Goal: Check status: Check status

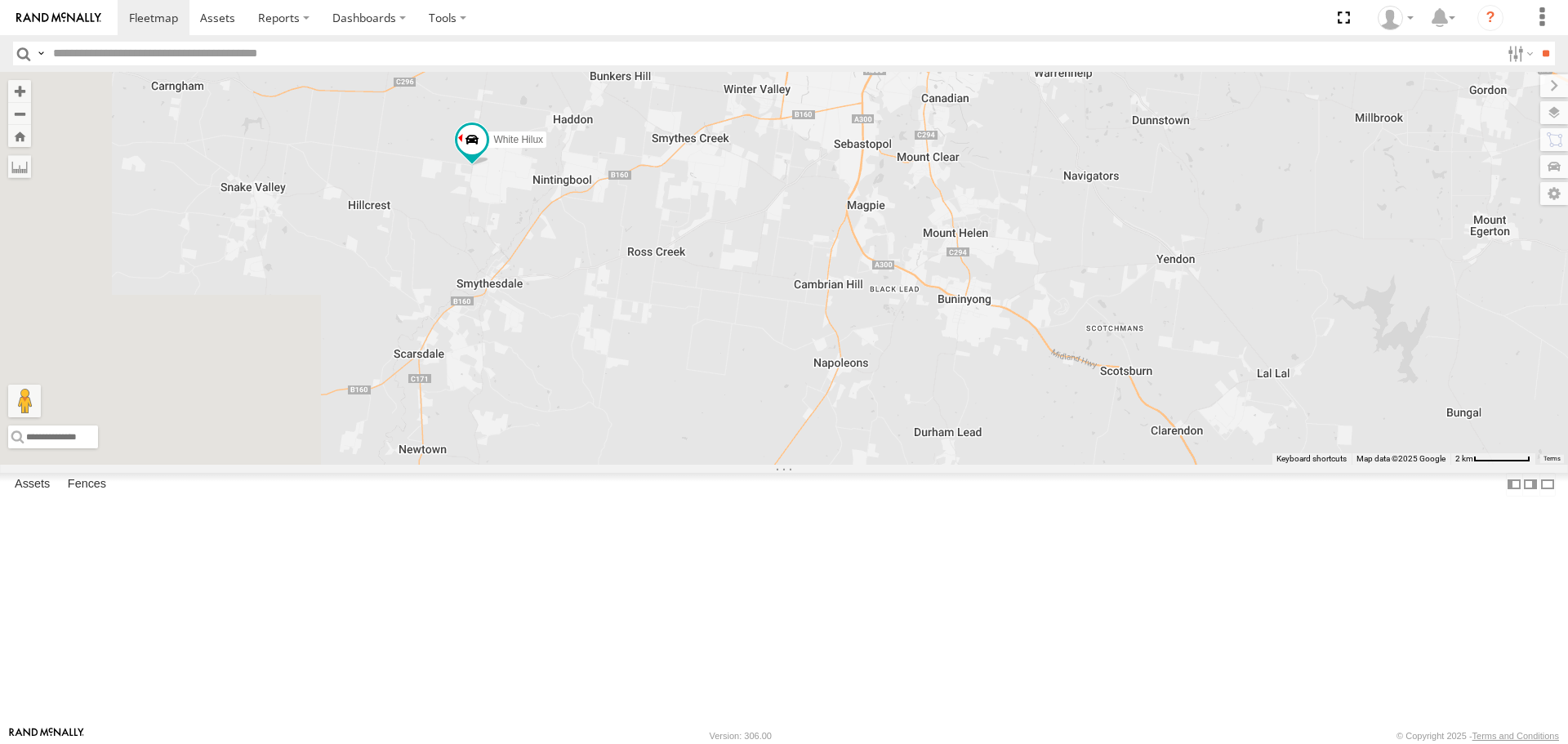
drag, startPoint x: 558, startPoint y: 288, endPoint x: 840, endPoint y: 340, distance: 286.8
click at [840, 340] on div "Buggzys HiAce #1 HiAce #1 Cleaner Wagon #1 White Hilux" at bounding box center [784, 267] width 1568 height 392
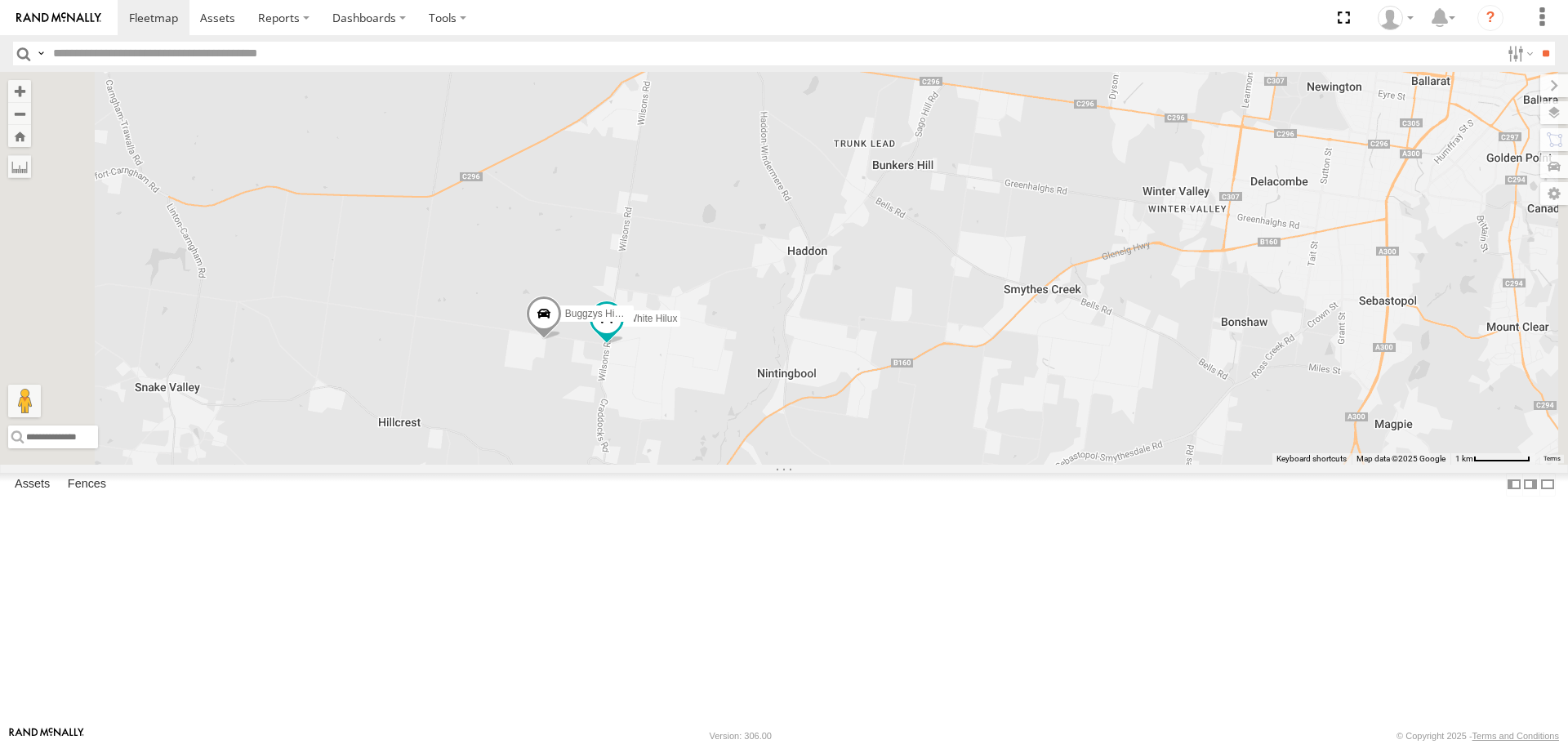
drag, startPoint x: 706, startPoint y: 199, endPoint x: 721, endPoint y: 357, distance: 158.7
click at [721, 357] on div "Buggzys HiAce #1 HiAce #1 Cleaner Wagon #1 White Hilux Buggzys HiAce #2" at bounding box center [784, 267] width 1568 height 392
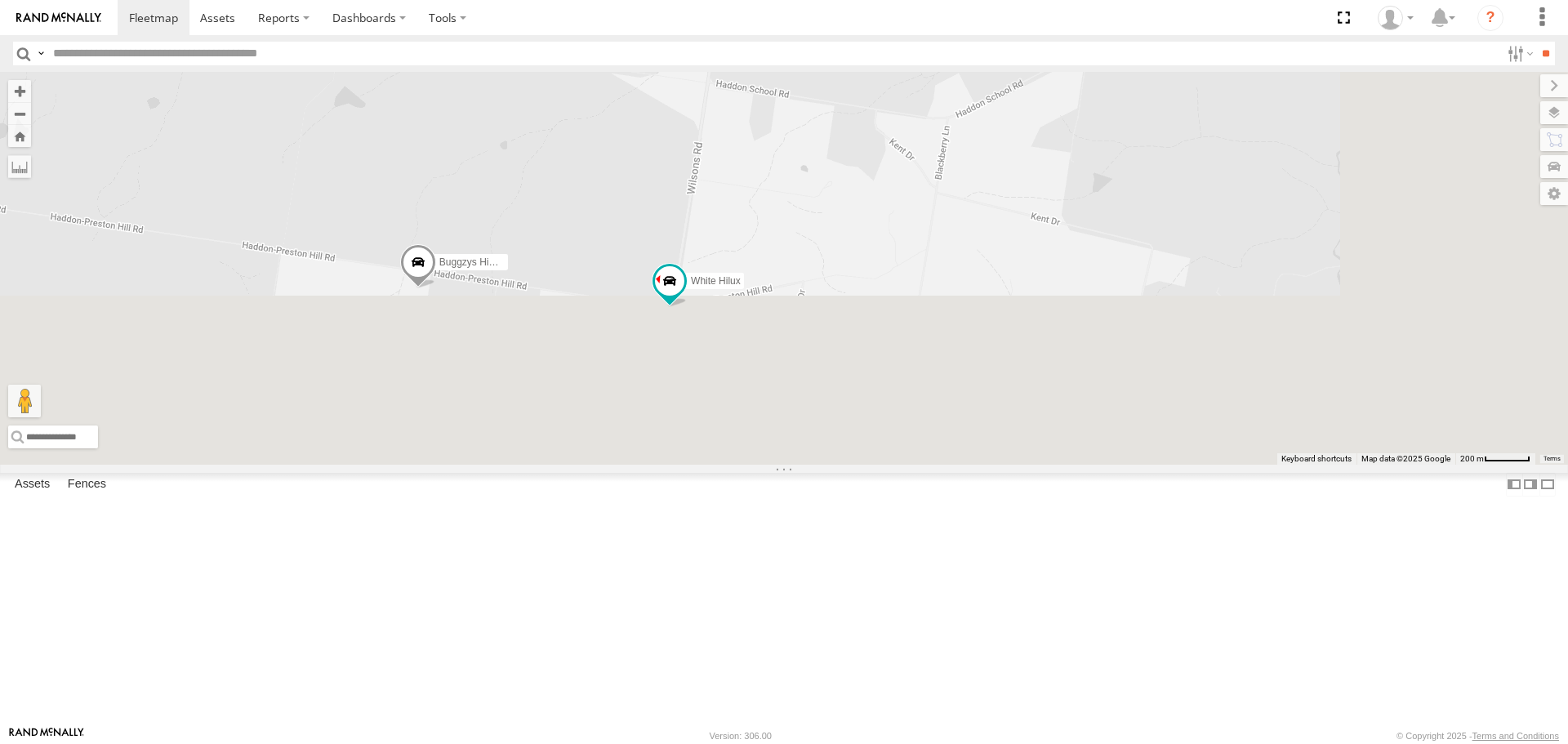
drag, startPoint x: 825, startPoint y: 483, endPoint x: 636, endPoint y: 77, distance: 447.8
click at [636, 77] on div "Buggzys HiAce #1 HiAce #1 Cleaner Wagon #1 White Hilux Buggzys HiAce #2" at bounding box center [784, 267] width 1568 height 392
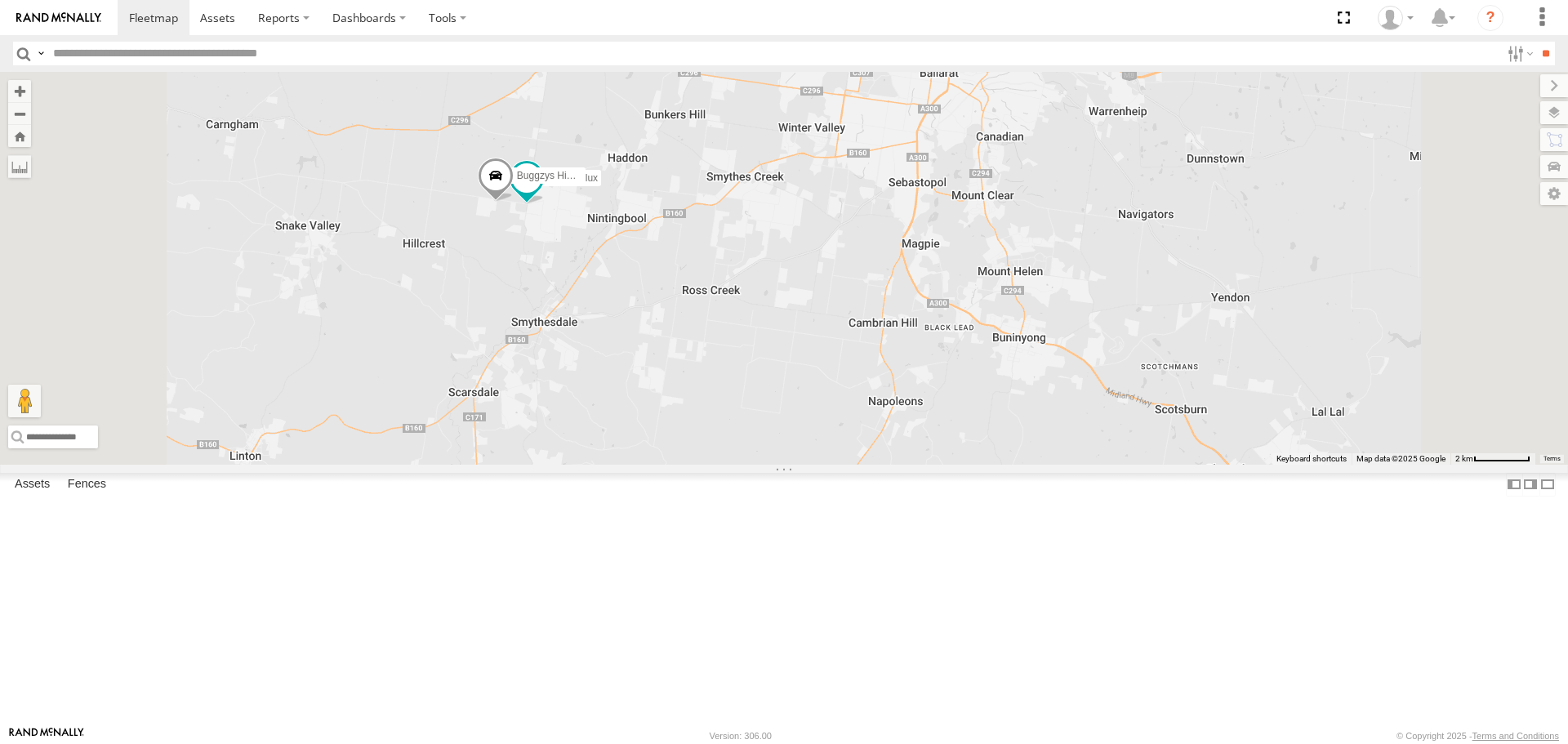
drag, startPoint x: 698, startPoint y: 148, endPoint x: 709, endPoint y: 236, distance: 88.7
click at [709, 236] on div "Buggzys HiAce #1 HiAce #1 Cleaner Wagon #1 White Hilux Buggzys HiAce #2" at bounding box center [784, 267] width 1568 height 392
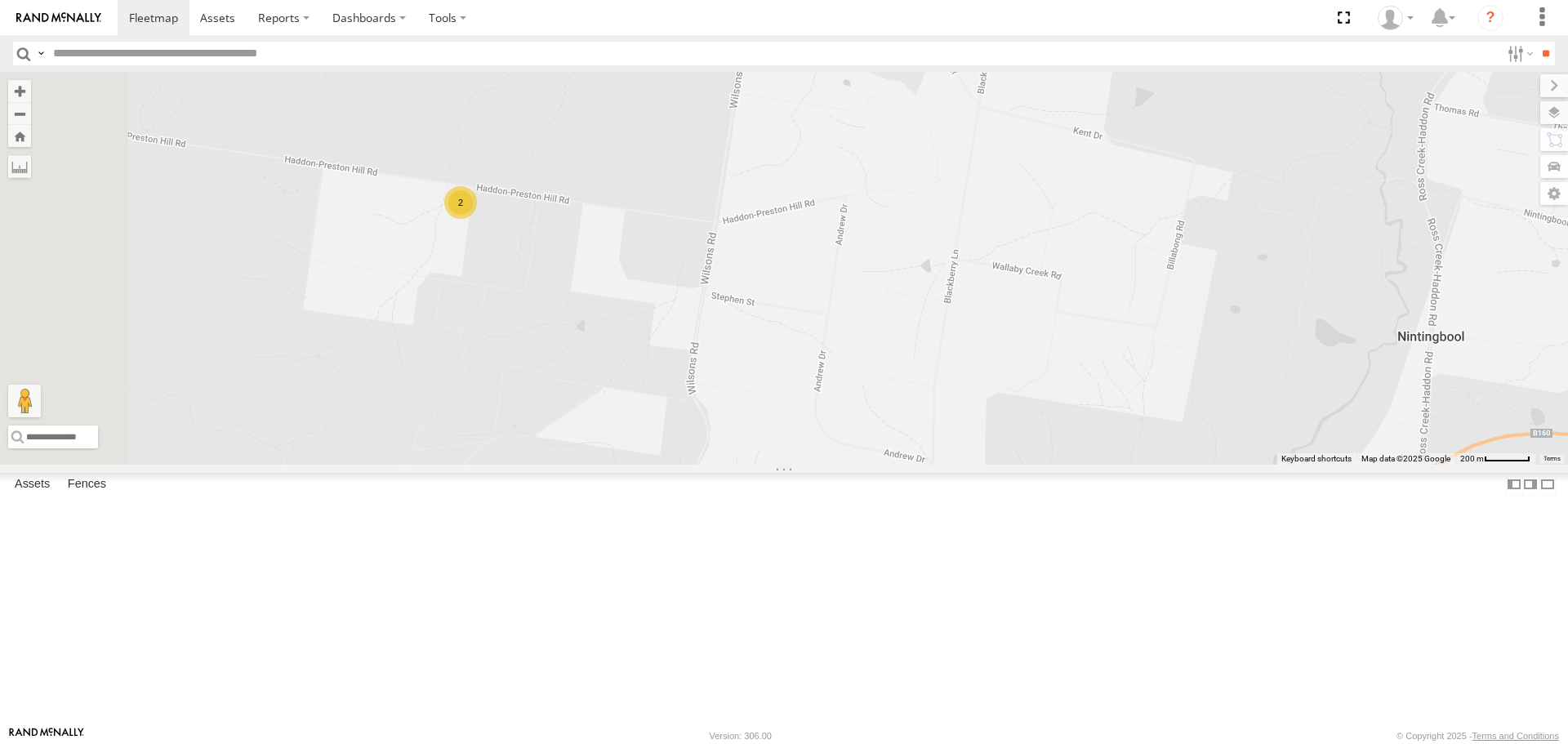
drag, startPoint x: 647, startPoint y: 329, endPoint x: 738, endPoint y: 330, distance: 91.0
click at [738, 330] on div "Buggzys HiAce #1 HiAce #1 Cleaner Wagon #1 2" at bounding box center [784, 267] width 1568 height 392
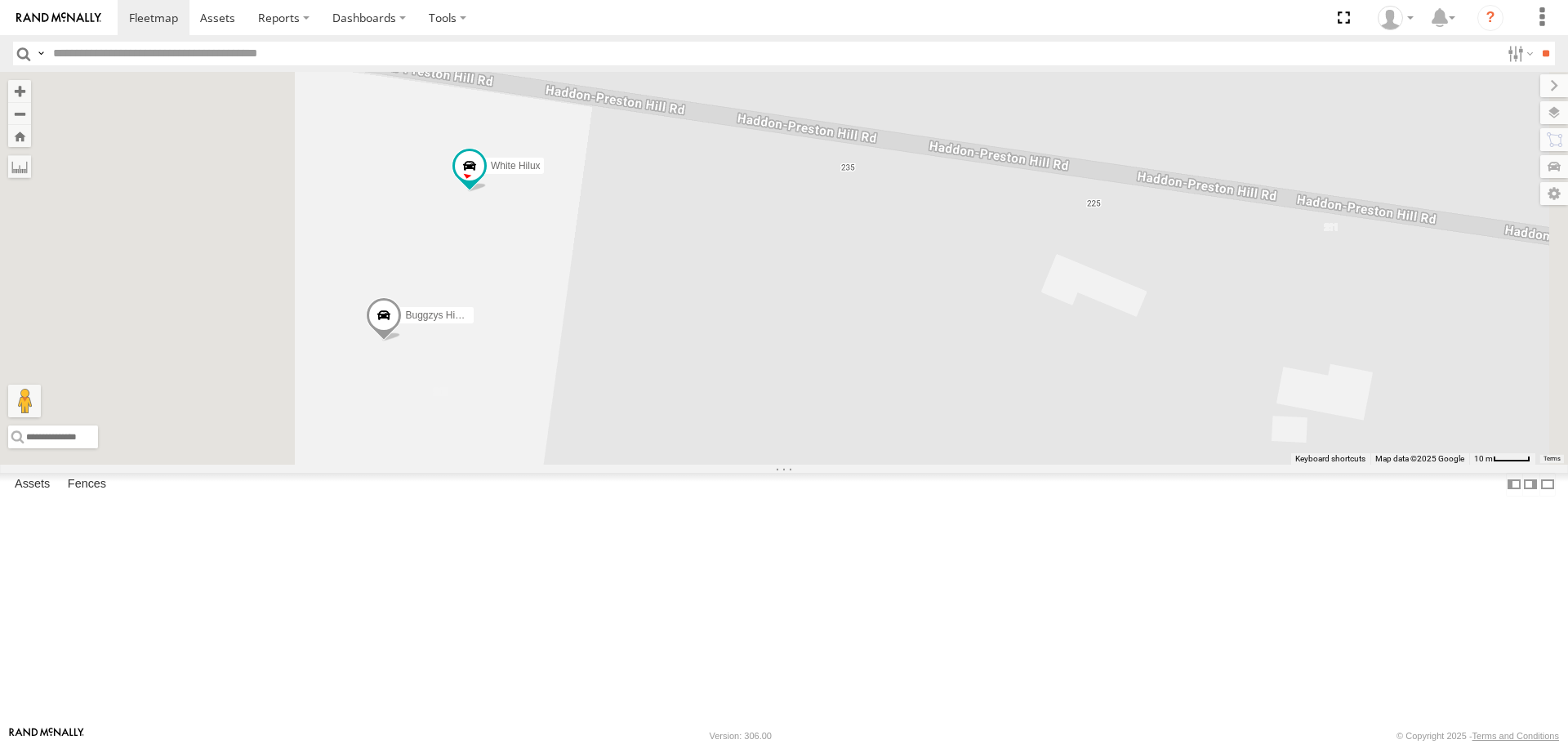
drag, startPoint x: 632, startPoint y: 315, endPoint x: 780, endPoint y: 364, distance: 155.9
click at [780, 364] on div "Buggzys HiAce #1 HiAce #1 Cleaner Wagon #1 Buggzys HiAce #2 White Hilux" at bounding box center [784, 267] width 1568 height 392
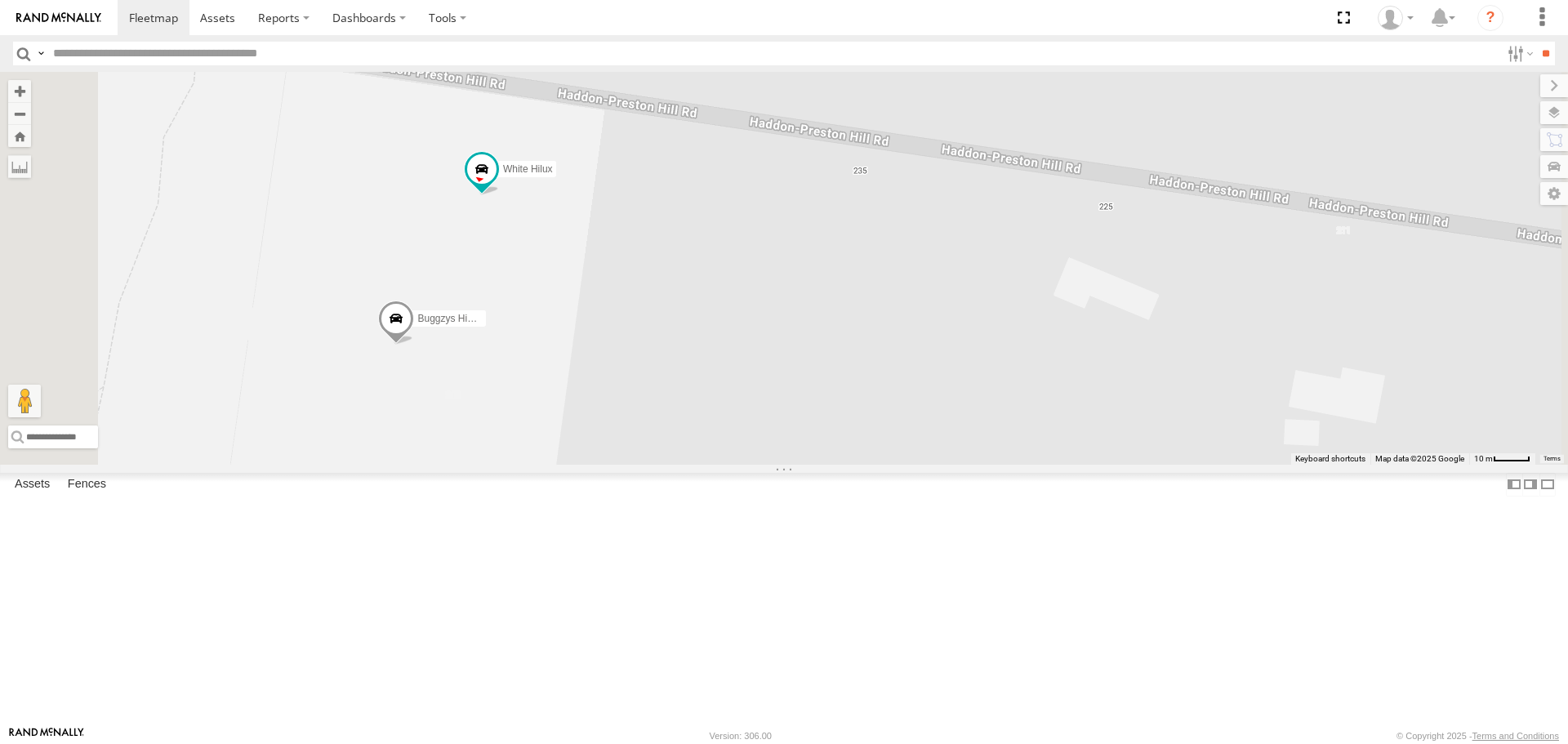
click at [414, 346] on span at bounding box center [396, 323] width 36 height 44
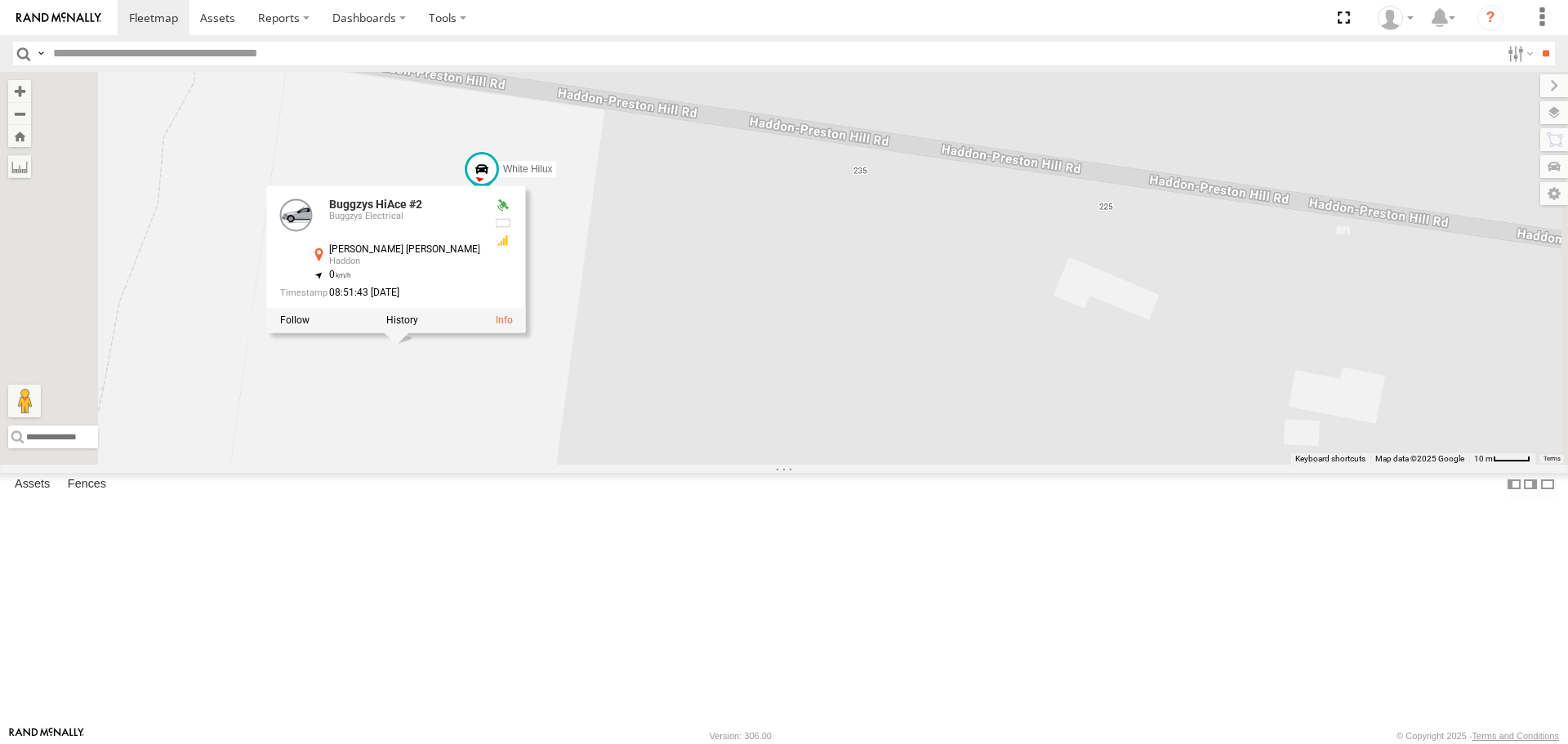
click at [817, 421] on div "Buggzys HiAce #1 HiAce #1 Cleaner Wagon #1 Buggzys HiAce #2 White Hilux Buggzys…" at bounding box center [784, 267] width 1568 height 392
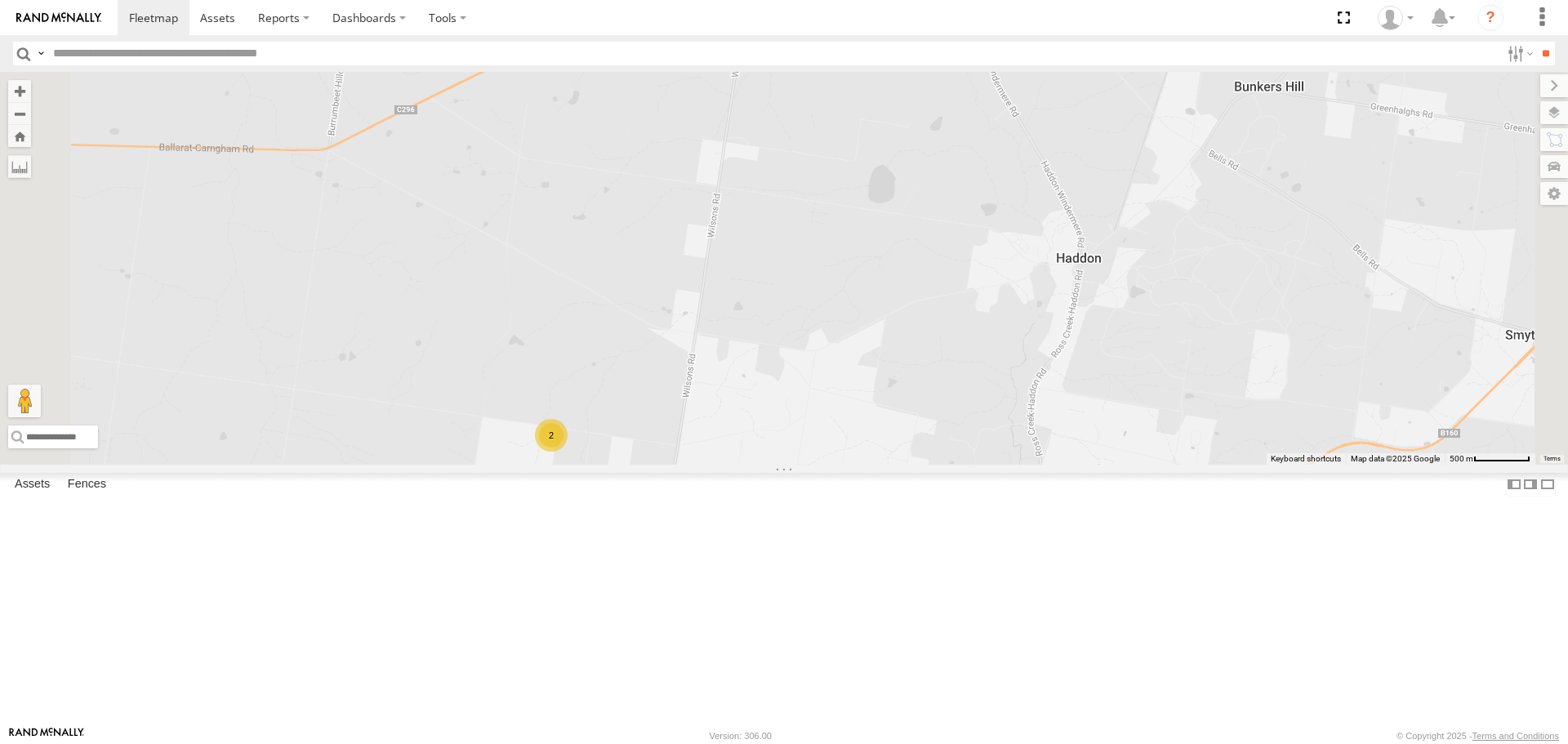
drag, startPoint x: 916, startPoint y: 308, endPoint x: 848, endPoint y: 492, distance: 196.2
click at [848, 464] on div "Buggzys HiAce #1 HiAce #1 Cleaner Wagon #1 2" at bounding box center [784, 267] width 1568 height 392
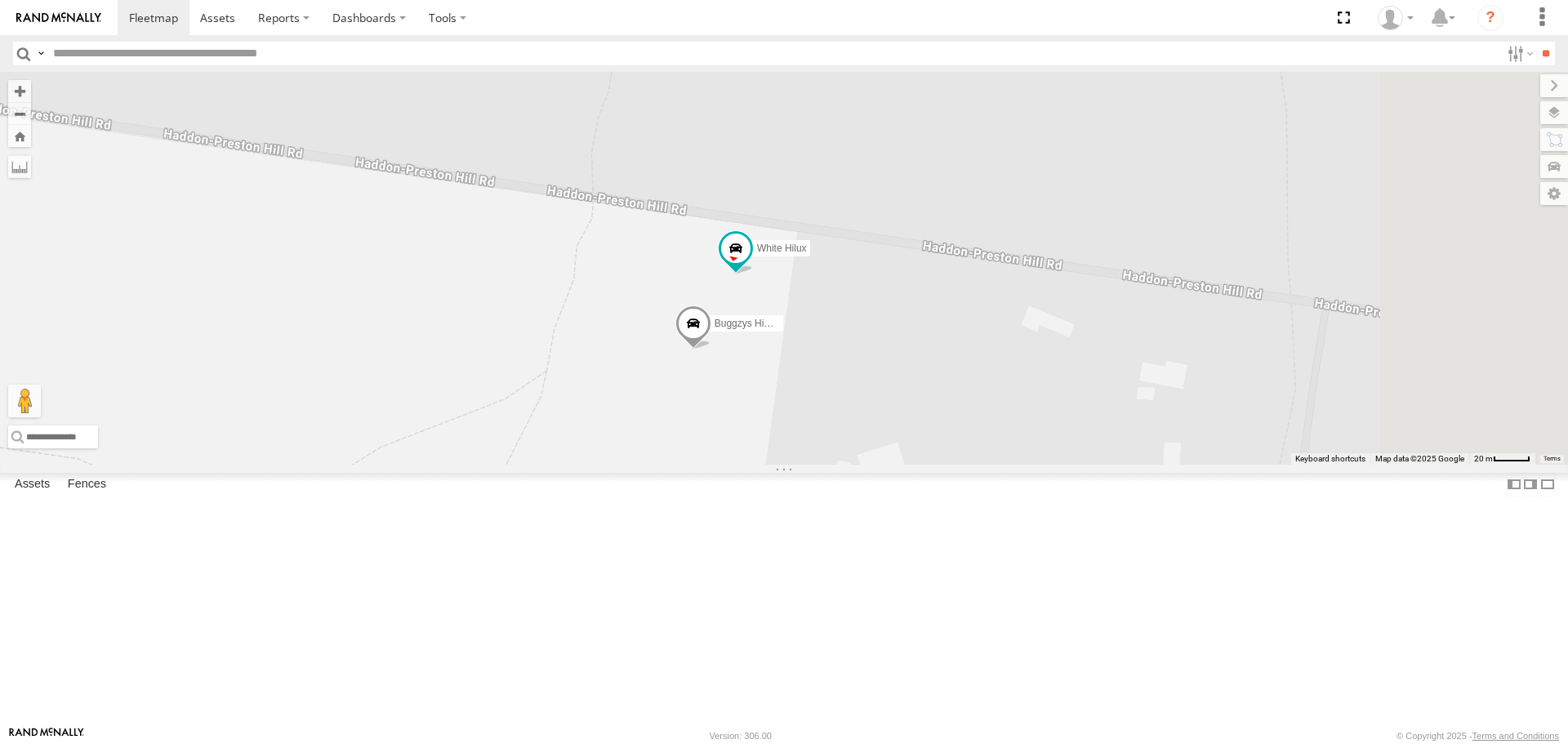
drag, startPoint x: 904, startPoint y: 596, endPoint x: 767, endPoint y: 501, distance: 166.7
click at [767, 464] on div "Buggzys HiAce #1 HiAce #1 Cleaner Wagon #1 Buggzys HiAce #2 White Hilux" at bounding box center [784, 267] width 1568 height 392
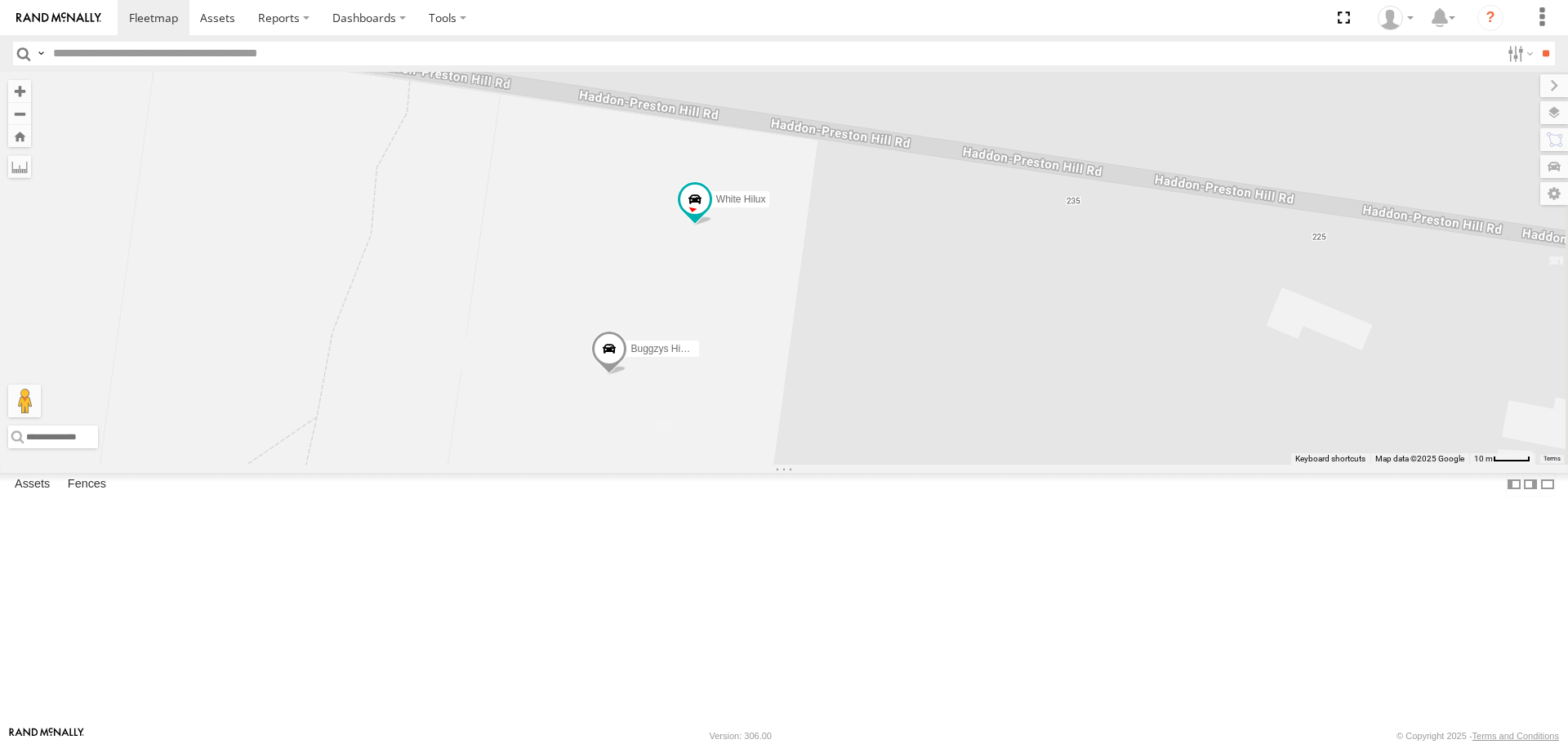
drag, startPoint x: 921, startPoint y: 297, endPoint x: 780, endPoint y: 390, distance: 168.9
click at [780, 390] on div "Buggzys HiAce #1 HiAce #1 Cleaner Wagon #1 Buggzys HiAce #2 White Hilux" at bounding box center [784, 267] width 1568 height 392
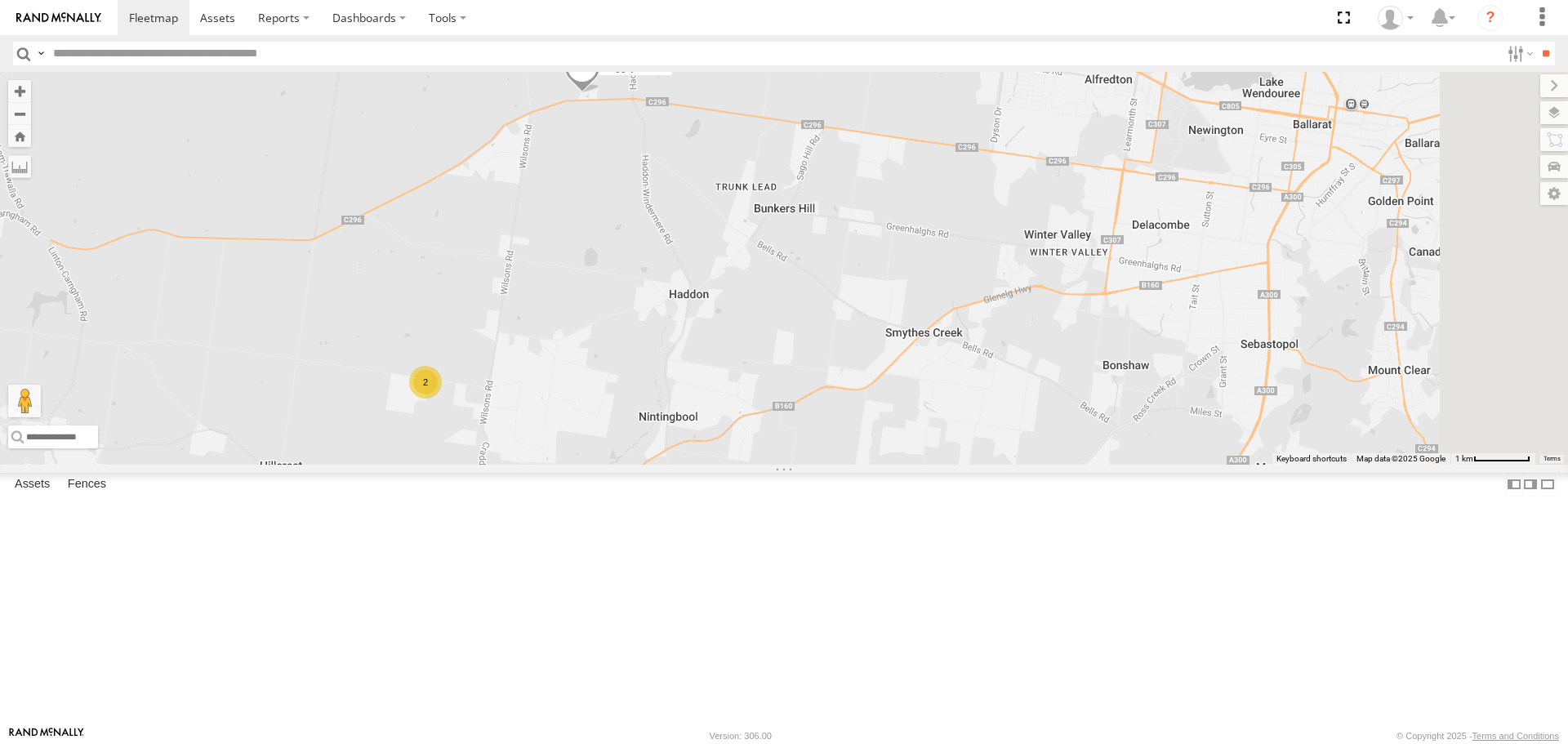
drag, startPoint x: 1051, startPoint y: 450, endPoint x: 912, endPoint y: 542, distance: 166.7
click at [912, 464] on div "Buggzys HiAce #1 HiAce #1 Cleaner Wagon #1 2" at bounding box center [784, 267] width 1568 height 392
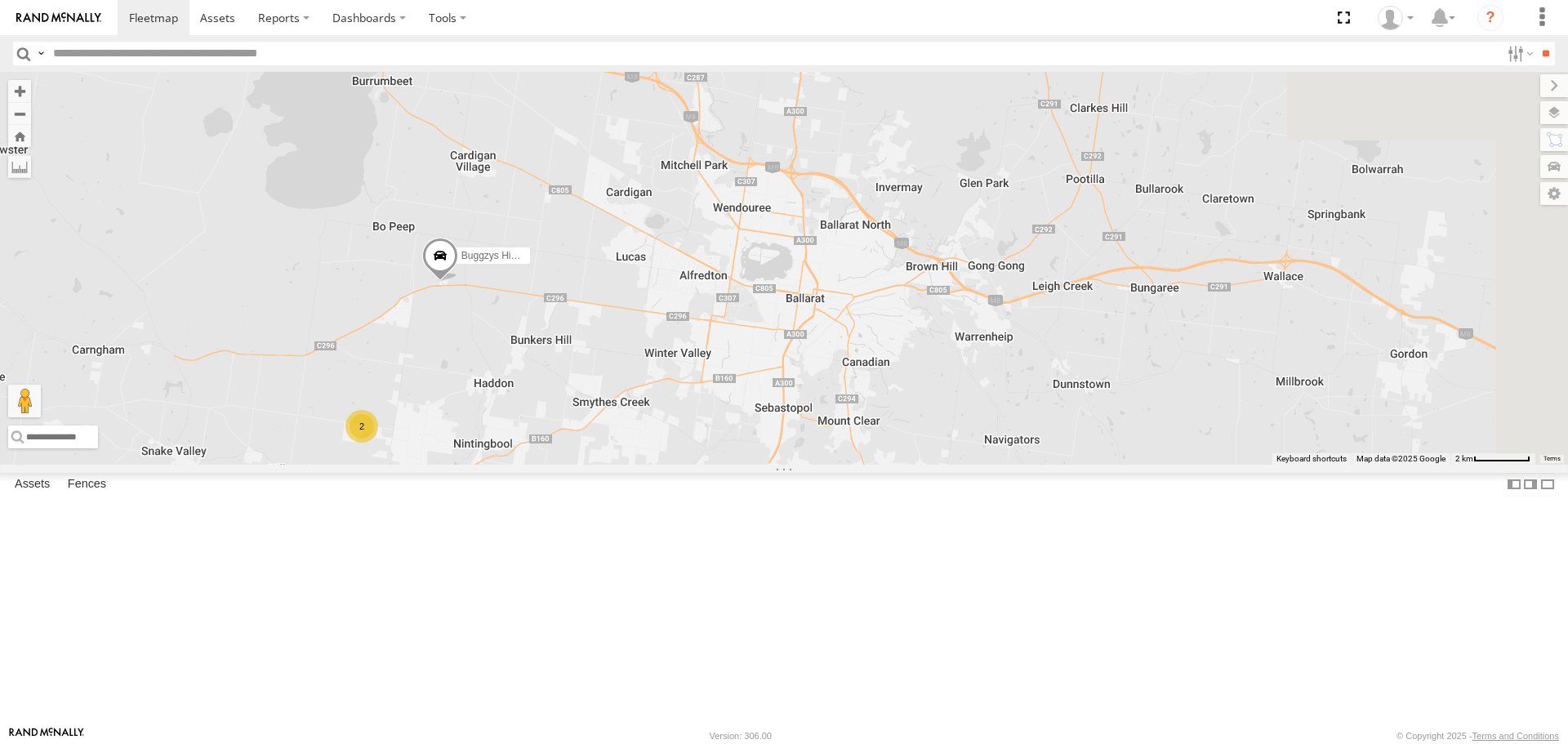
drag, startPoint x: 1012, startPoint y: 507, endPoint x: 822, endPoint y: 516, distance: 190.2
click at [822, 464] on div "Buggzys HiAce #1 HiAce #1 Cleaner Wagon #1 2" at bounding box center [784, 267] width 1568 height 392
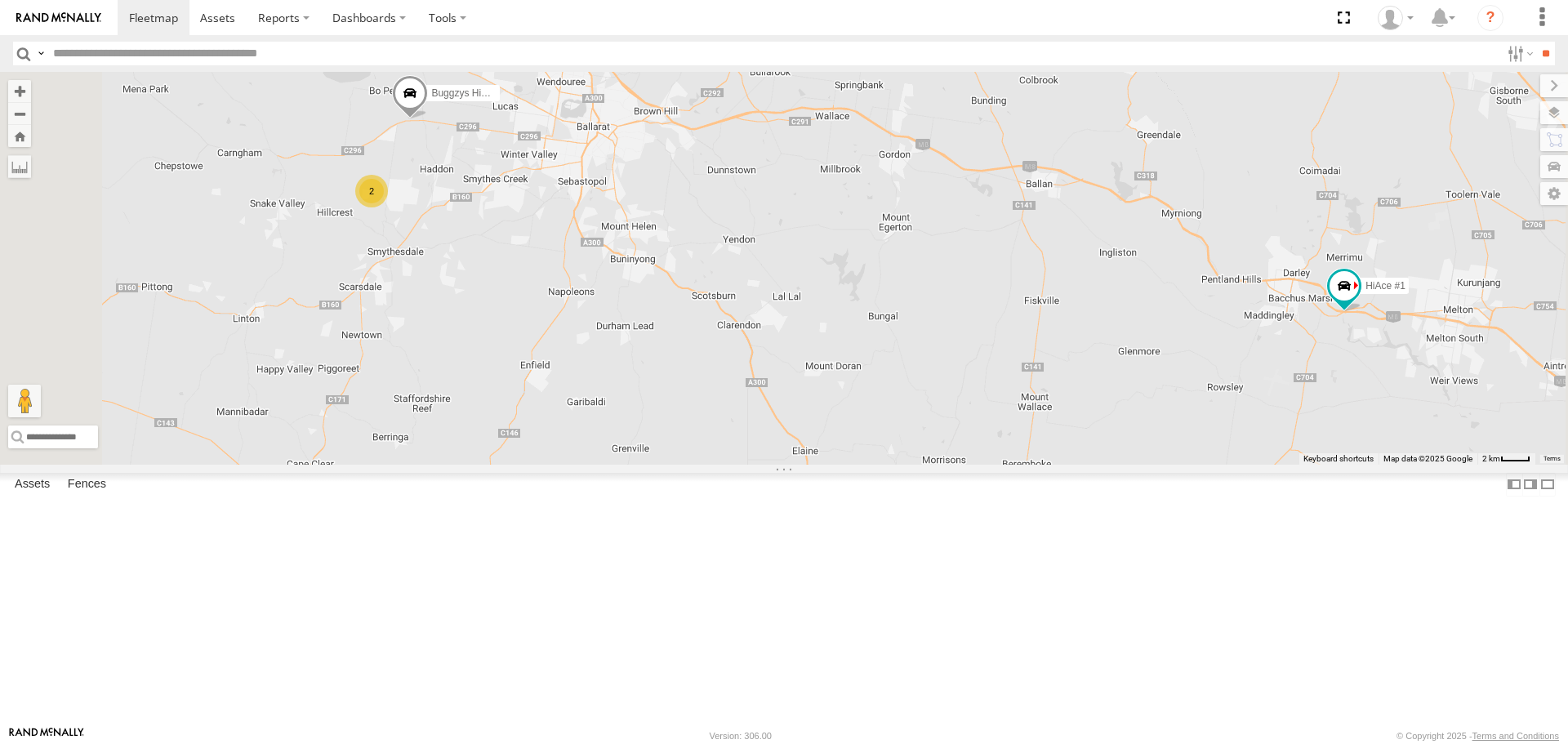
drag, startPoint x: 963, startPoint y: 565, endPoint x: 863, endPoint y: 343, distance: 243.5
click at [863, 343] on div "Buggzys HiAce #1 HiAce #1 Cleaner Wagon #1 2" at bounding box center [784, 267] width 1568 height 392
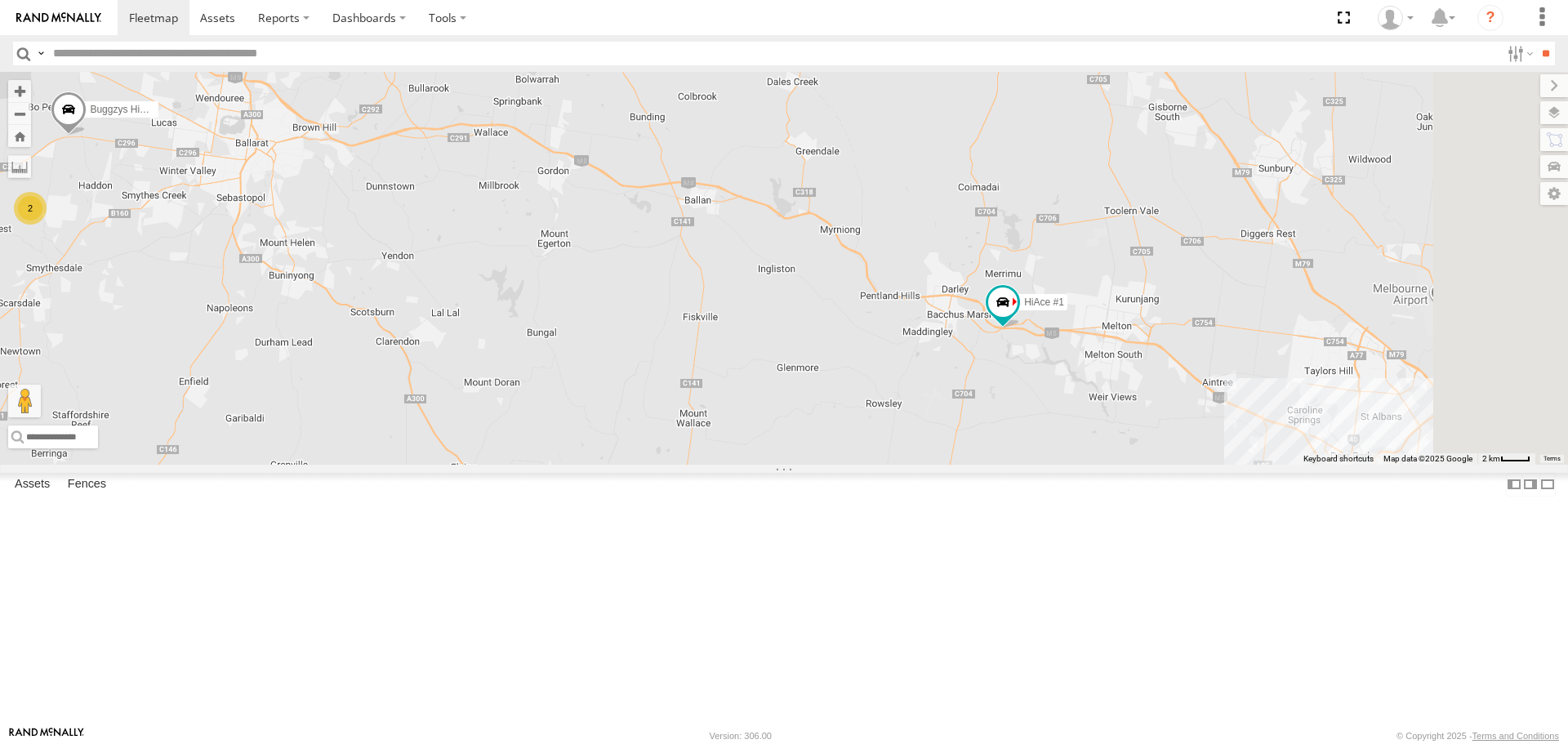
drag, startPoint x: 1337, startPoint y: 450, endPoint x: 988, endPoint y: 468, distance: 349.5
click at [990, 464] on div "Buggzys HiAce #1 HiAce #1 Cleaner Wagon #1 2" at bounding box center [784, 267] width 1568 height 392
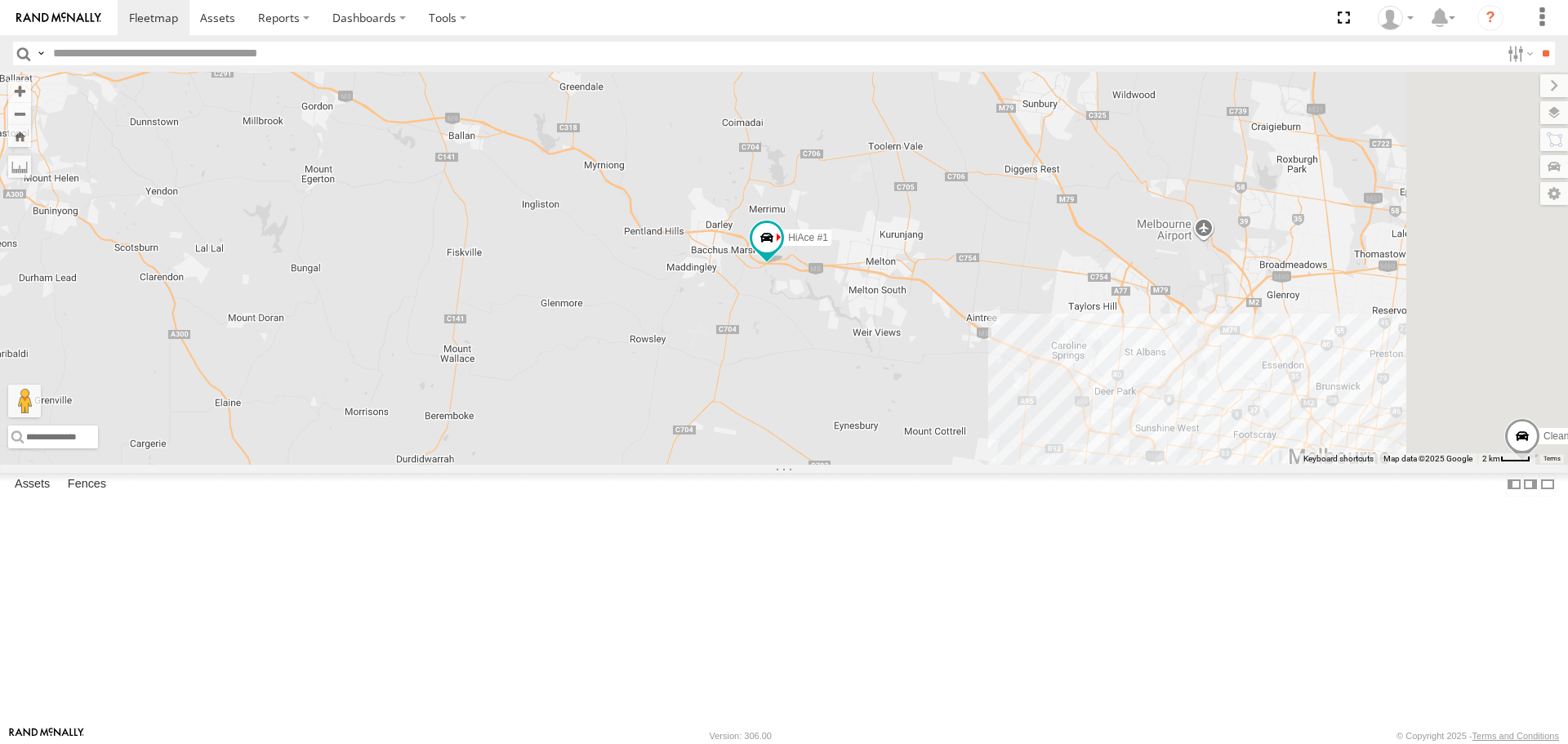
drag, startPoint x: 1124, startPoint y: 470, endPoint x: 905, endPoint y: 411, distance: 226.8
click at [905, 411] on div "Buggzys HiAce #1 HiAce #1 Cleaner Wagon #1 2" at bounding box center [784, 267] width 1568 height 392
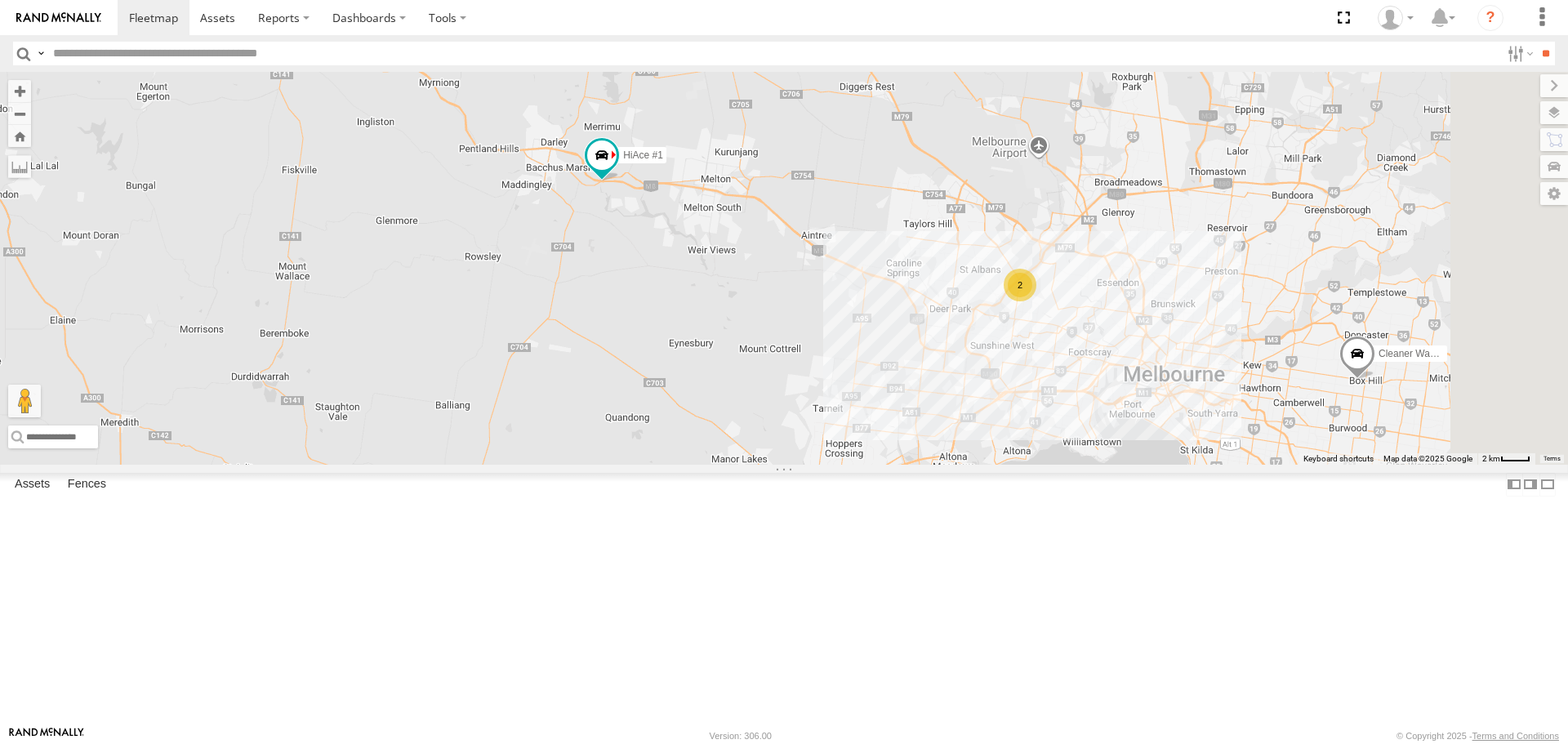
drag, startPoint x: 1160, startPoint y: 580, endPoint x: 1001, endPoint y: 499, distance: 178.4
click at [1001, 464] on div "Buggzys HiAce #1 HiAce #1 Cleaner Wagon #1 2 2" at bounding box center [784, 267] width 1568 height 392
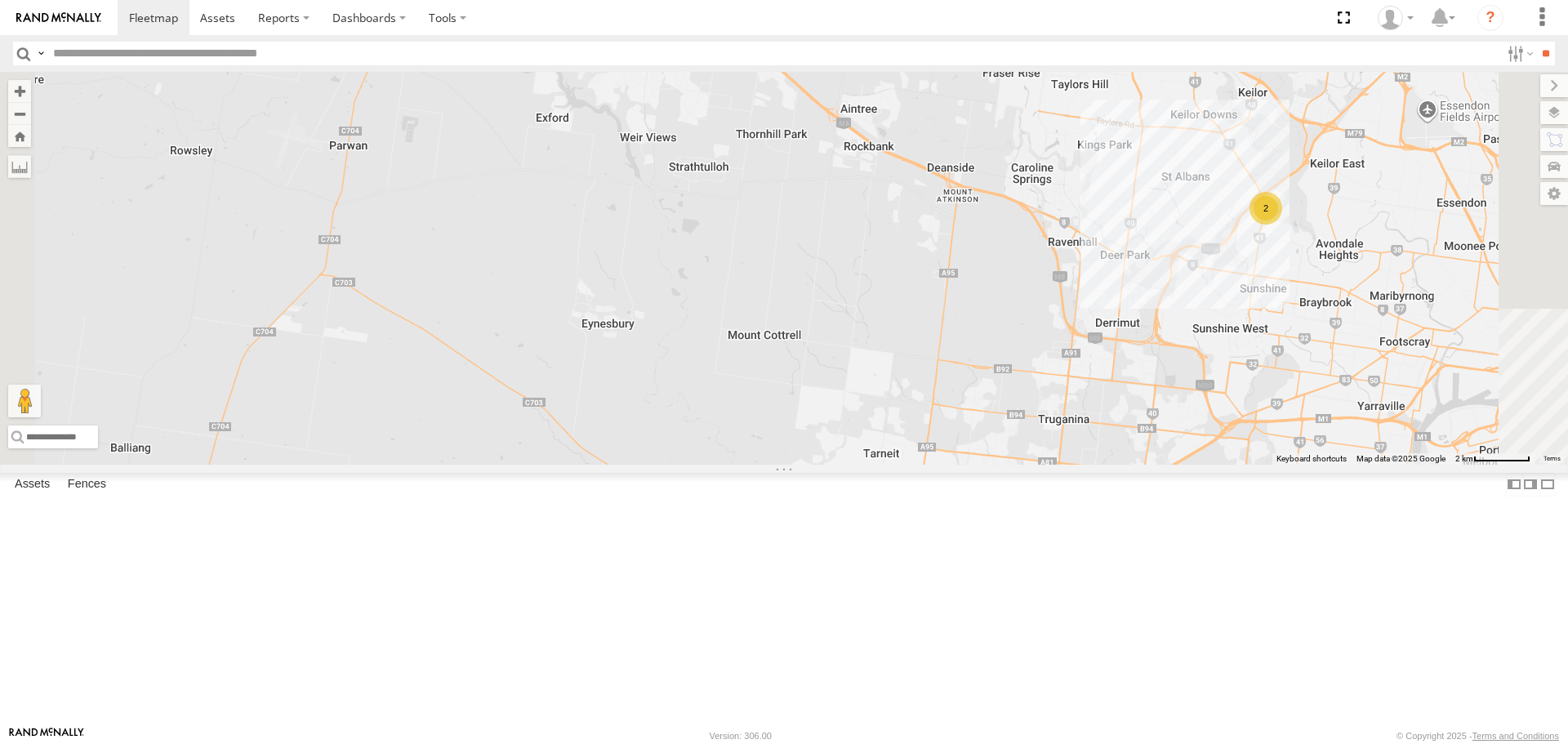
drag, startPoint x: 773, startPoint y: 375, endPoint x: 916, endPoint y: 586, distance: 254.9
click at [916, 464] on div "Buggzys HiAce #1 HiAce #1 Cleaner Wagon #1 2" at bounding box center [784, 267] width 1568 height 392
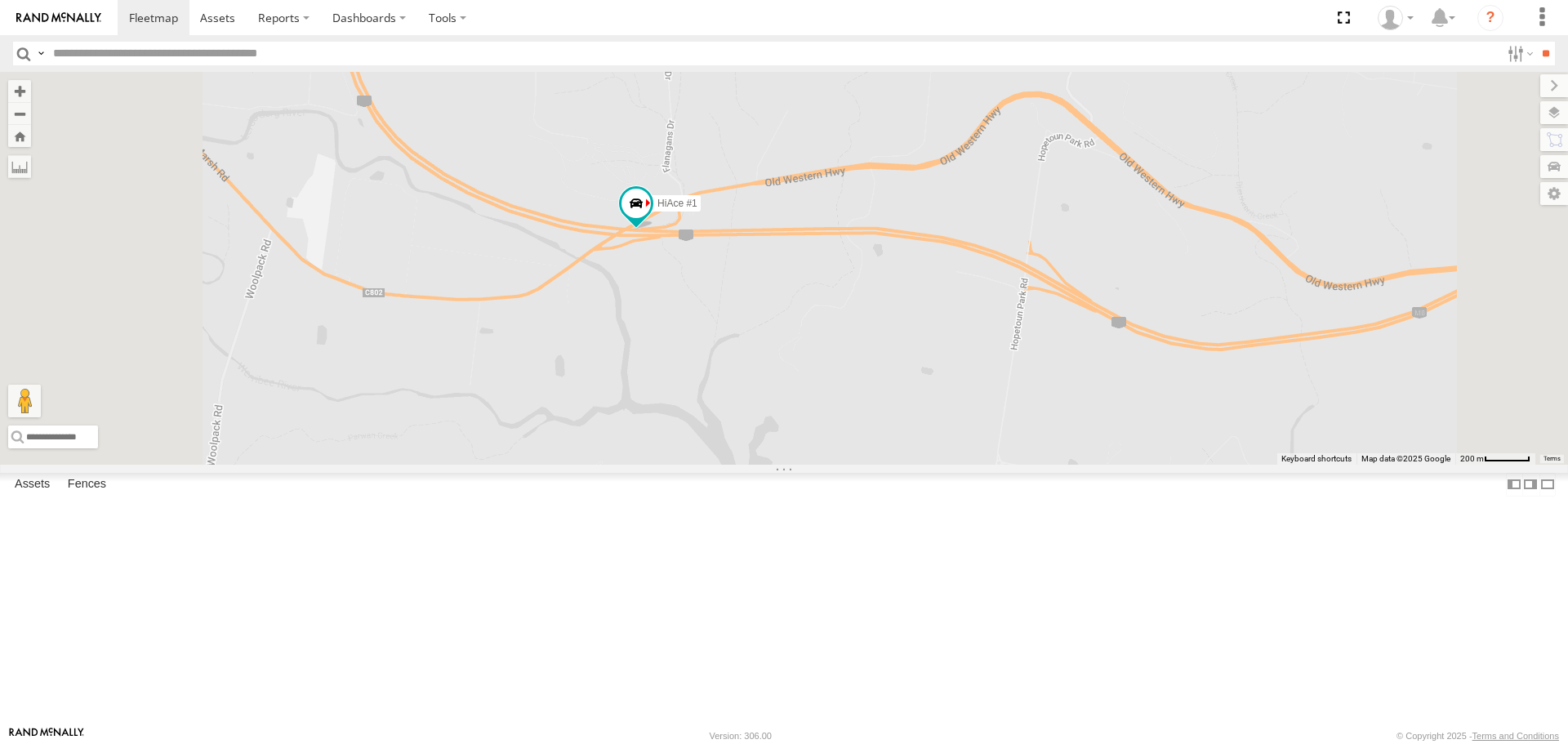
drag, startPoint x: 746, startPoint y: 277, endPoint x: 864, endPoint y: 493, distance: 246.1
click at [864, 464] on div "Buggzys HiAce #1 HiAce #1 Cleaner Wagon #1" at bounding box center [784, 267] width 1568 height 392
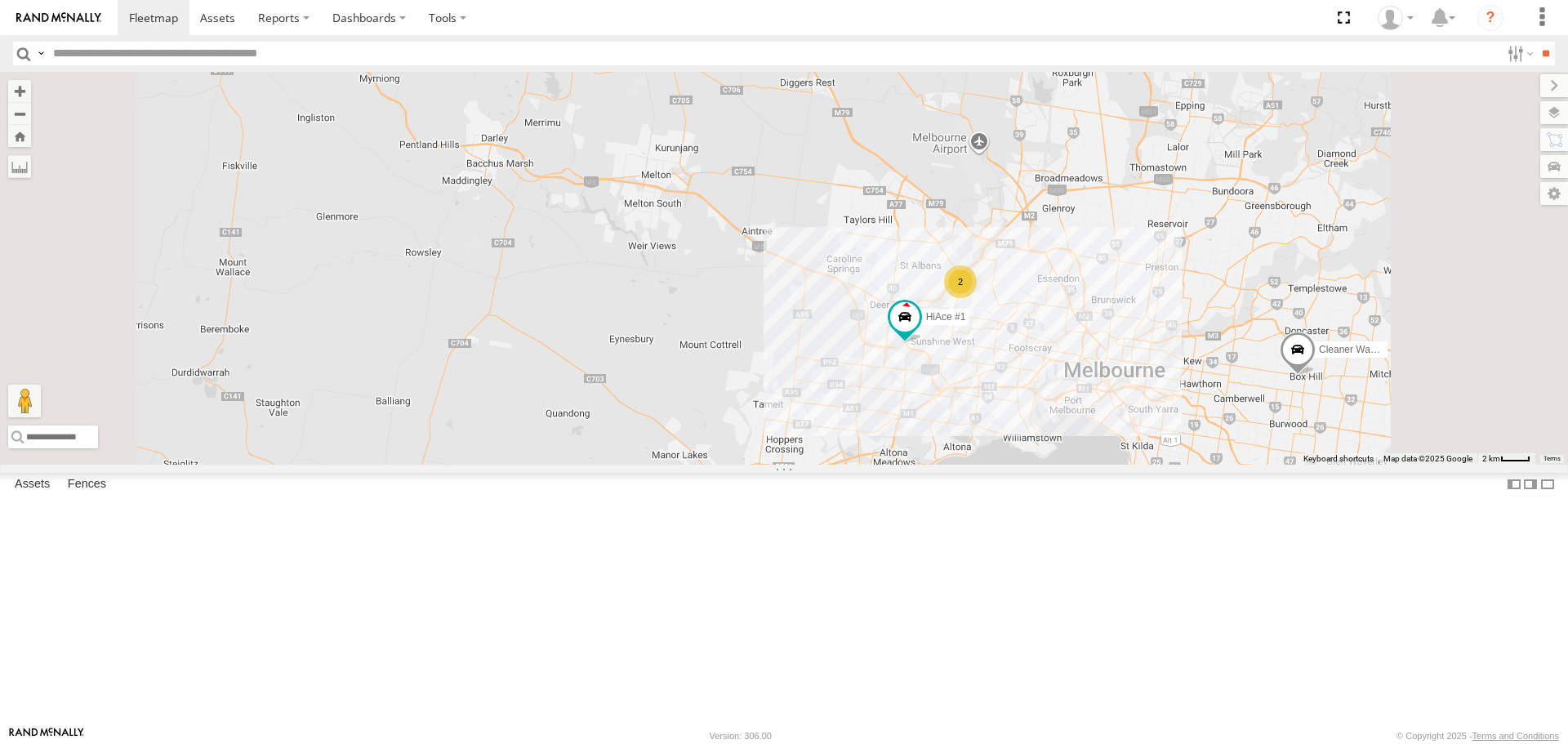
drag, startPoint x: 1258, startPoint y: 510, endPoint x: 1156, endPoint y: 528, distance: 103.6
click at [1160, 464] on div "Buggzys HiAce #1 HiAce #1 Cleaner Wagon #1 2" at bounding box center [784, 267] width 1568 height 392
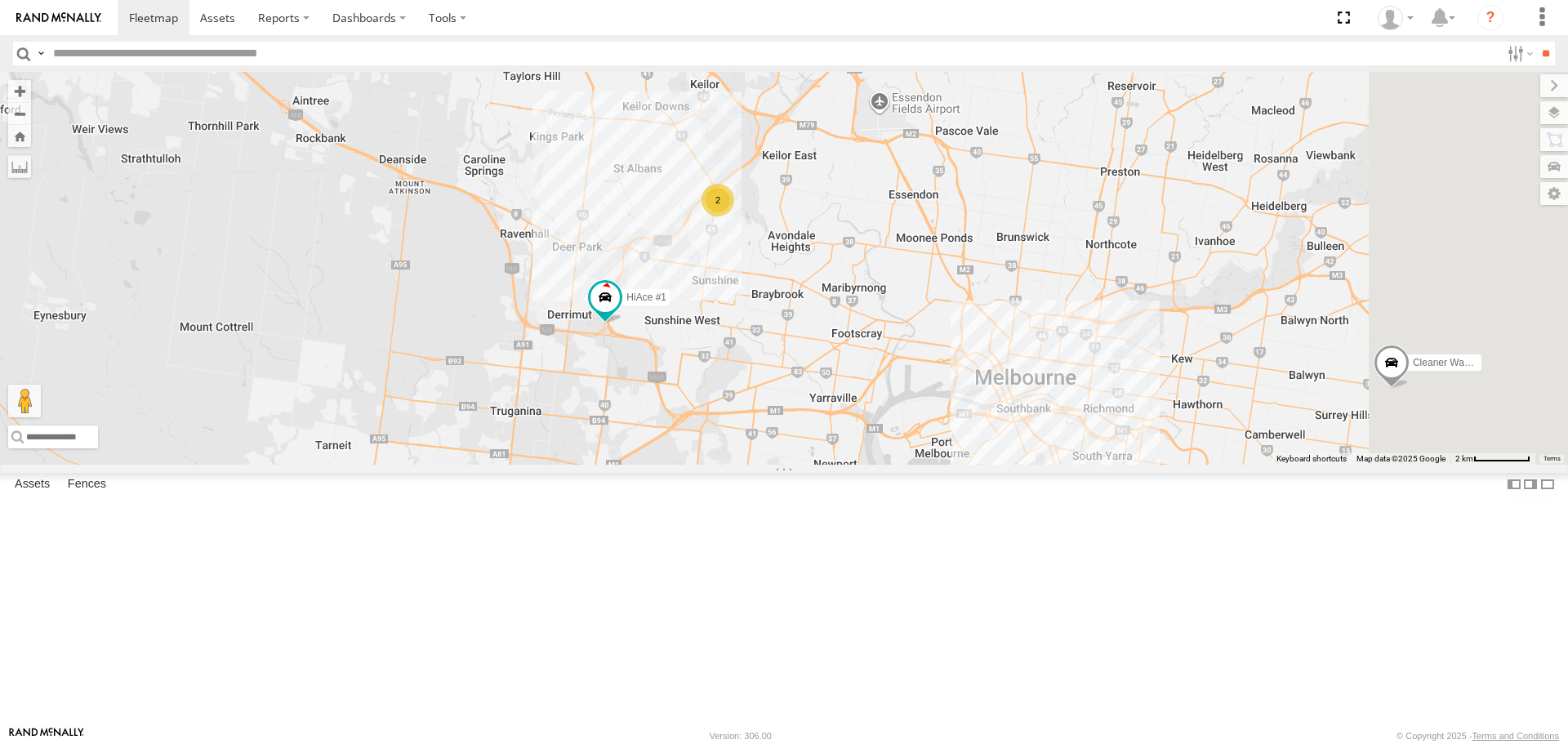
drag, startPoint x: 1113, startPoint y: 507, endPoint x: 998, endPoint y: 511, distance: 115.1
click at [1000, 464] on div "Buggzys HiAce #1 HiAce #1 Cleaner Wagon #1 2" at bounding box center [784, 267] width 1568 height 392
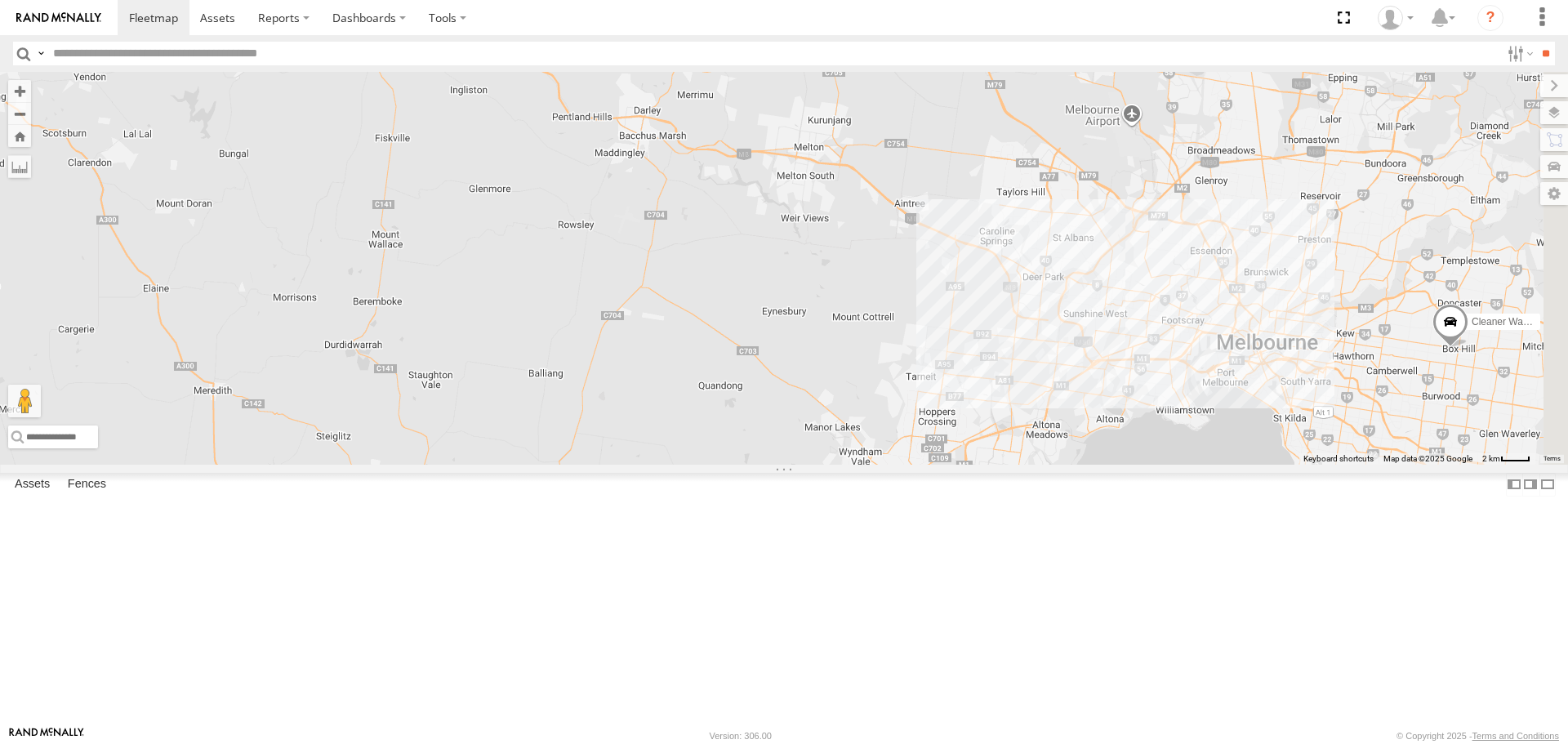
drag, startPoint x: 1247, startPoint y: 503, endPoint x: 781, endPoint y: 348, distance: 491.1
click at [777, 348] on div "Cleaner Wagon #1 Buggzys HiAce #1" at bounding box center [784, 267] width 1568 height 392
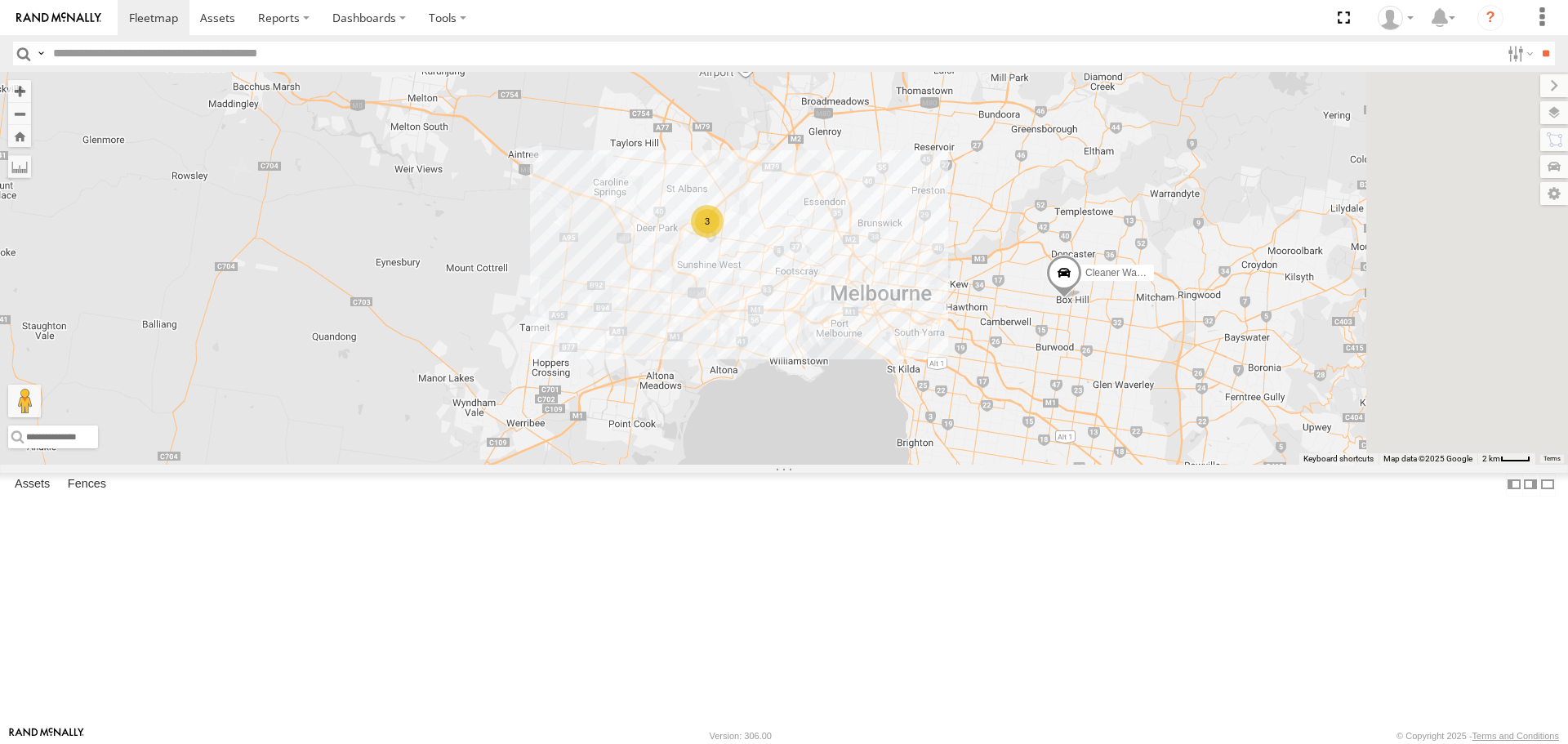
drag, startPoint x: 1274, startPoint y: 499, endPoint x: 917, endPoint y: 473, distance: 357.9
click at [919, 464] on div "Cleaner Wagon #1 Buggzys HiAce #1 3" at bounding box center [784, 267] width 1568 height 392
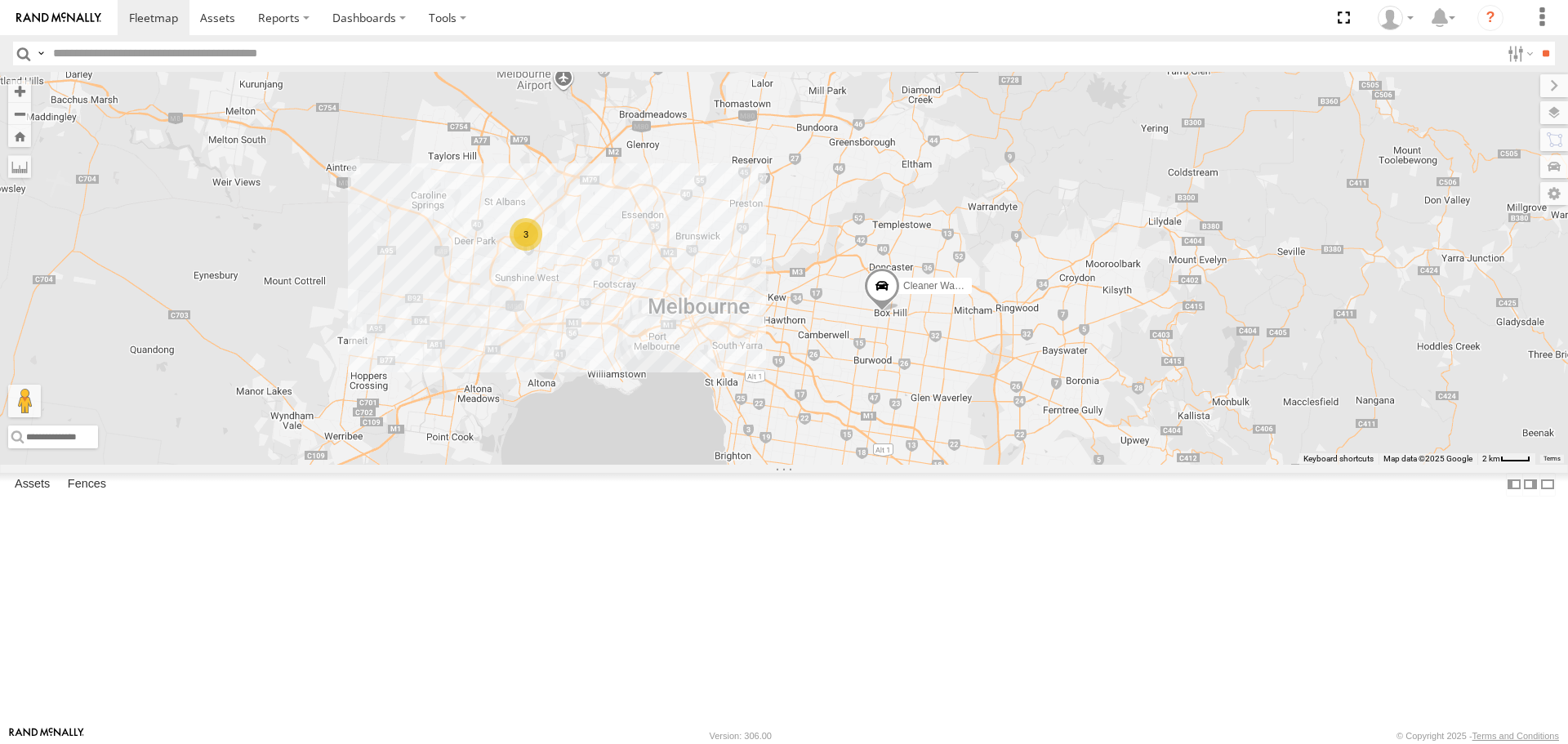
drag, startPoint x: 877, startPoint y: 303, endPoint x: 953, endPoint y: 385, distance: 111.8
click at [953, 385] on div "Cleaner Wagon #1 Buggzys HiAce #1 3" at bounding box center [784, 267] width 1568 height 392
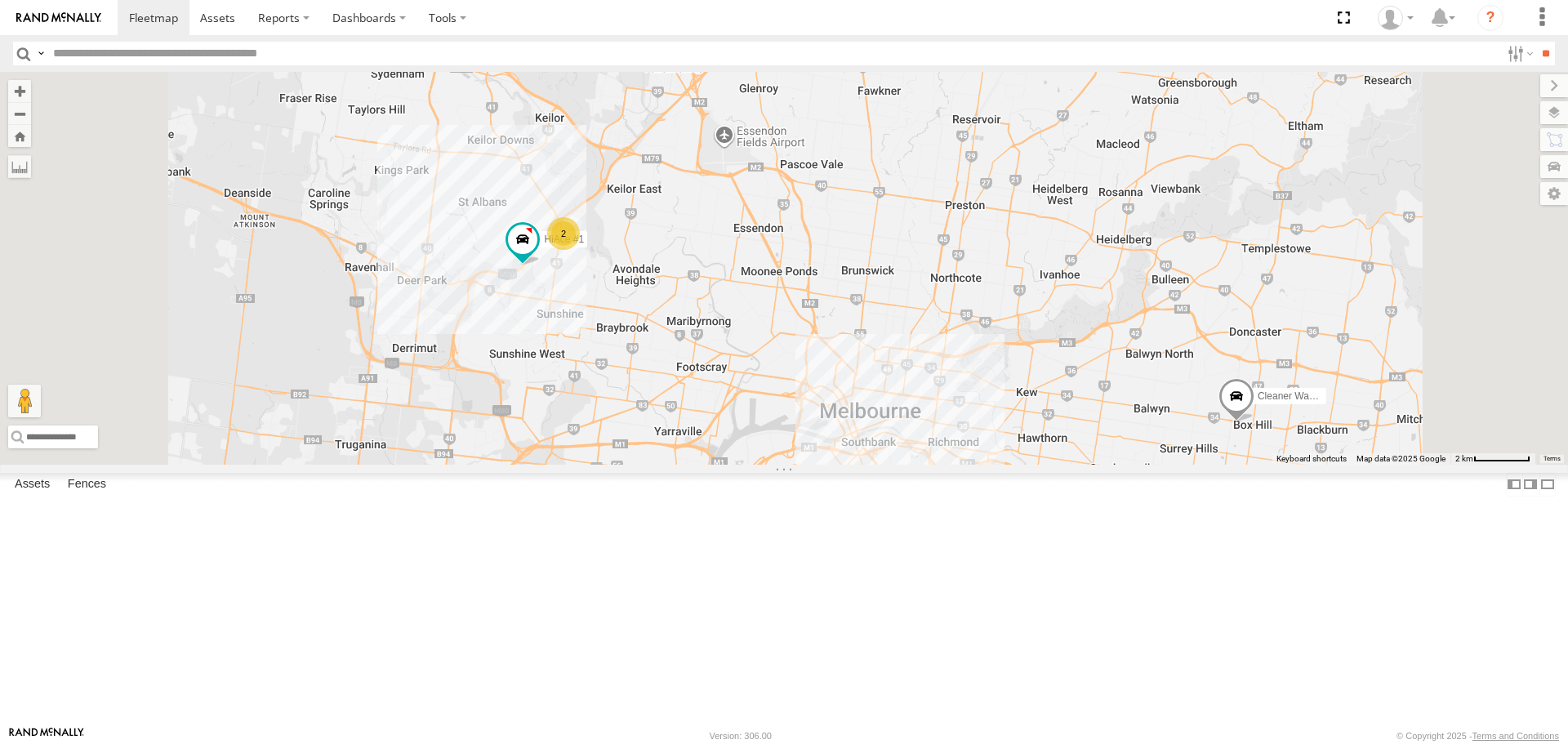
drag, startPoint x: 751, startPoint y: 399, endPoint x: 859, endPoint y: 451, distance: 119.9
click at [859, 451] on div "Cleaner Wagon #1 Buggzys HiAce #1 HiAce #1 2" at bounding box center [784, 267] width 1568 height 392
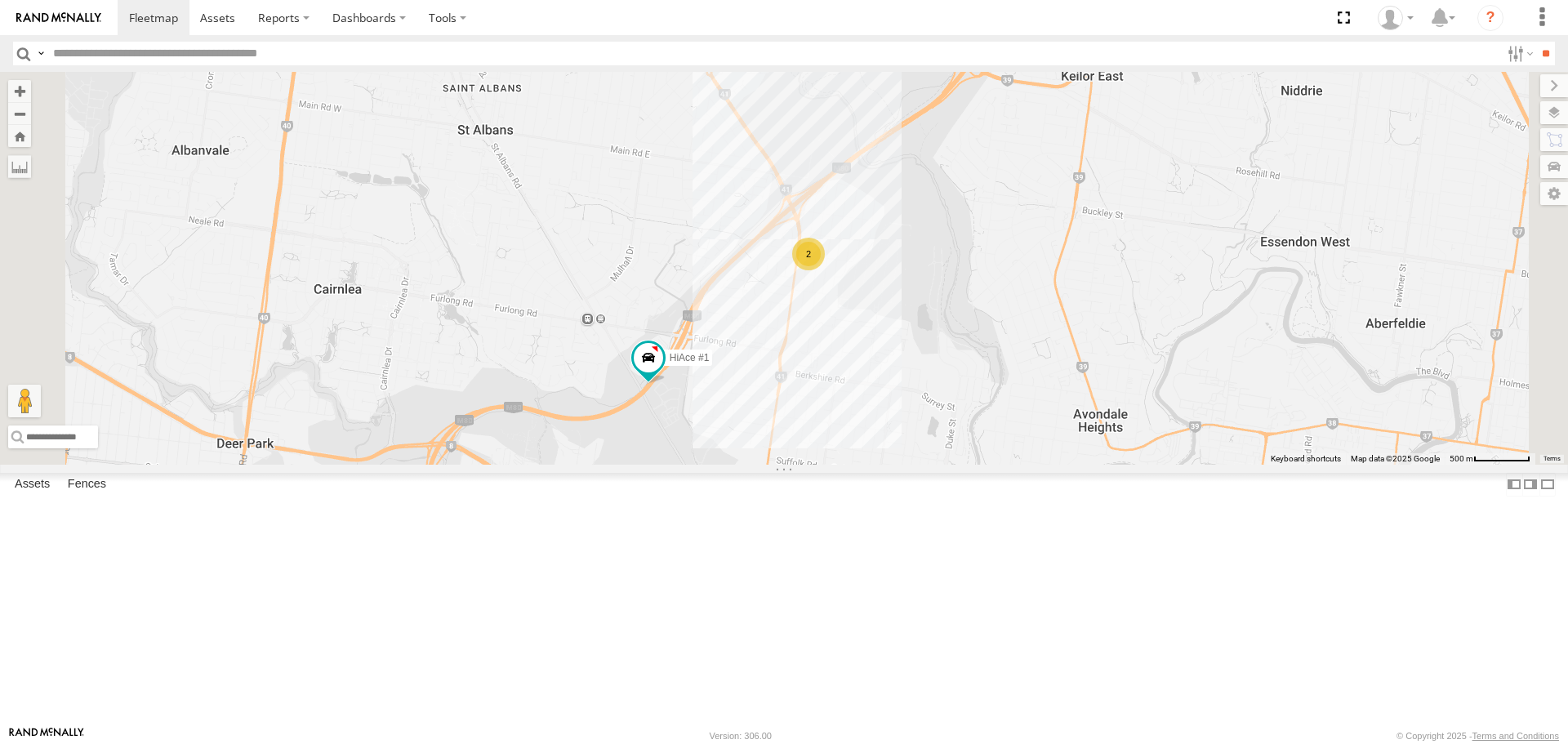
drag, startPoint x: 937, startPoint y: 448, endPoint x: 926, endPoint y: 485, distance: 38.6
click at [926, 464] on div "Cleaner Wagon #1 Buggzys HiAce #1 HiAce #1 2" at bounding box center [784, 267] width 1568 height 392
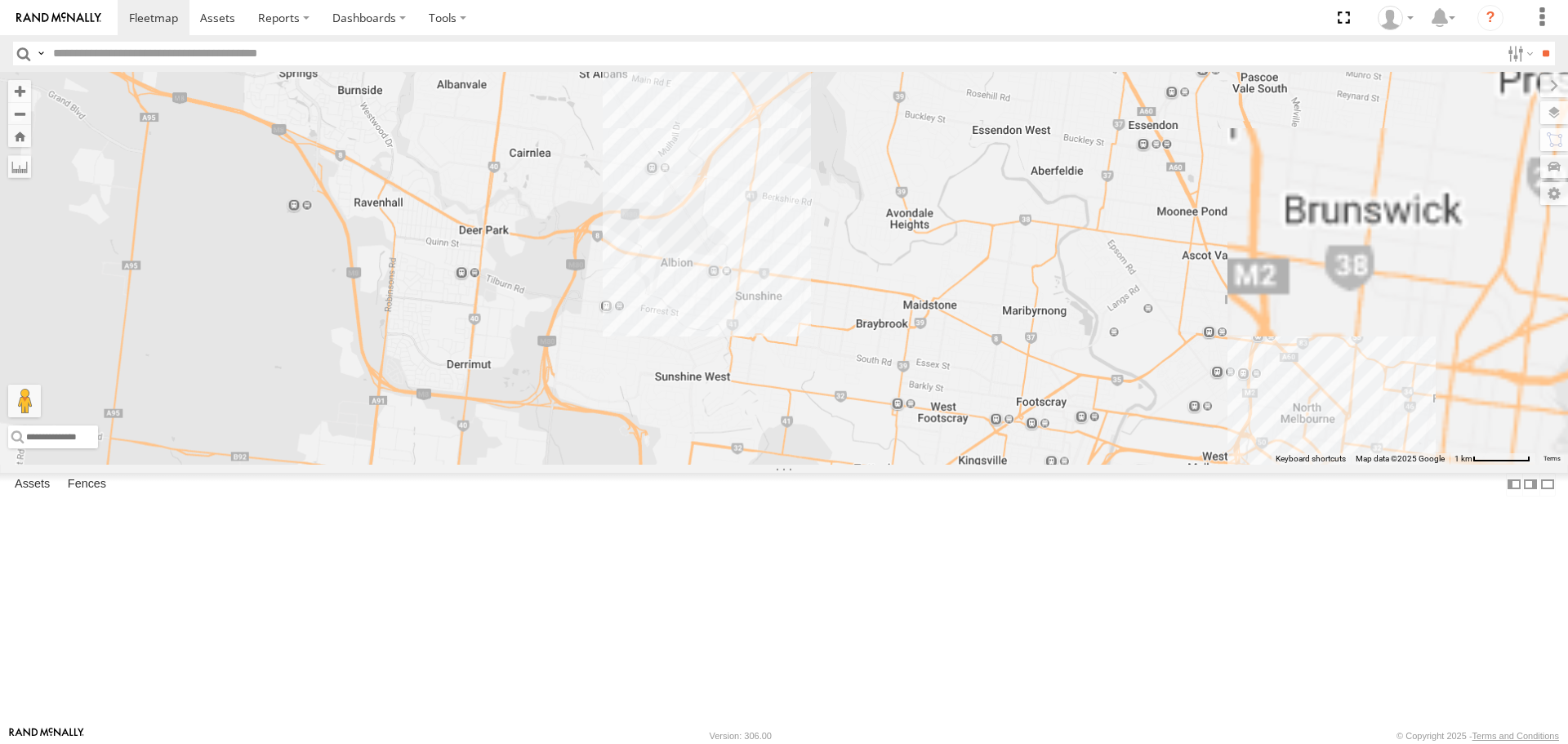
drag, startPoint x: 1180, startPoint y: 469, endPoint x: 566, endPoint y: 189, distance: 674.8
click at [566, 189] on div "Buggzys HiAce #1 Cleaner Wagon #1" at bounding box center [784, 267] width 1568 height 392
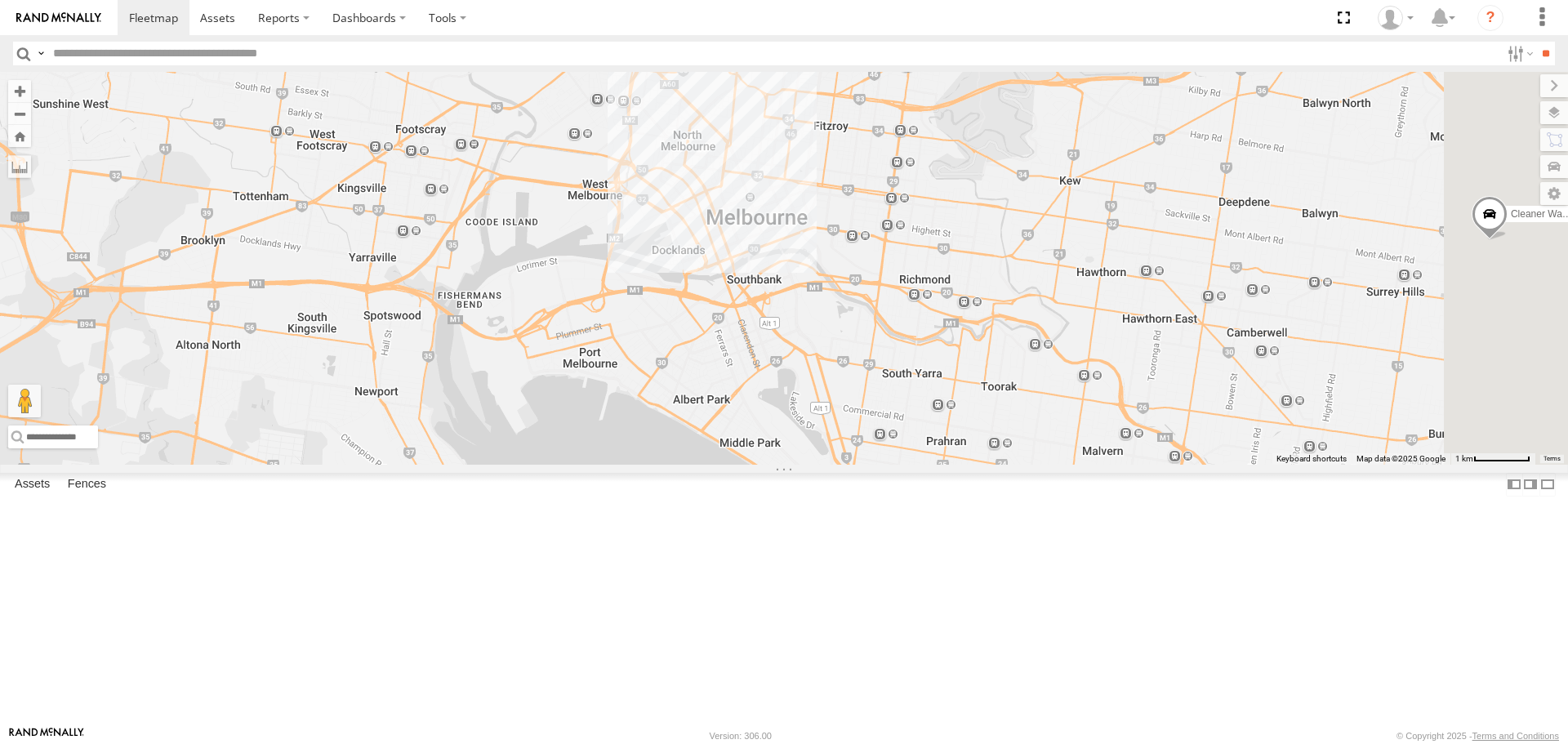
drag, startPoint x: 1104, startPoint y: 380, endPoint x: 701, endPoint y: 195, distance: 443.4
click at [701, 195] on div "Buggzys HiAce #1 Cleaner Wagon #1 3" at bounding box center [784, 267] width 1568 height 392
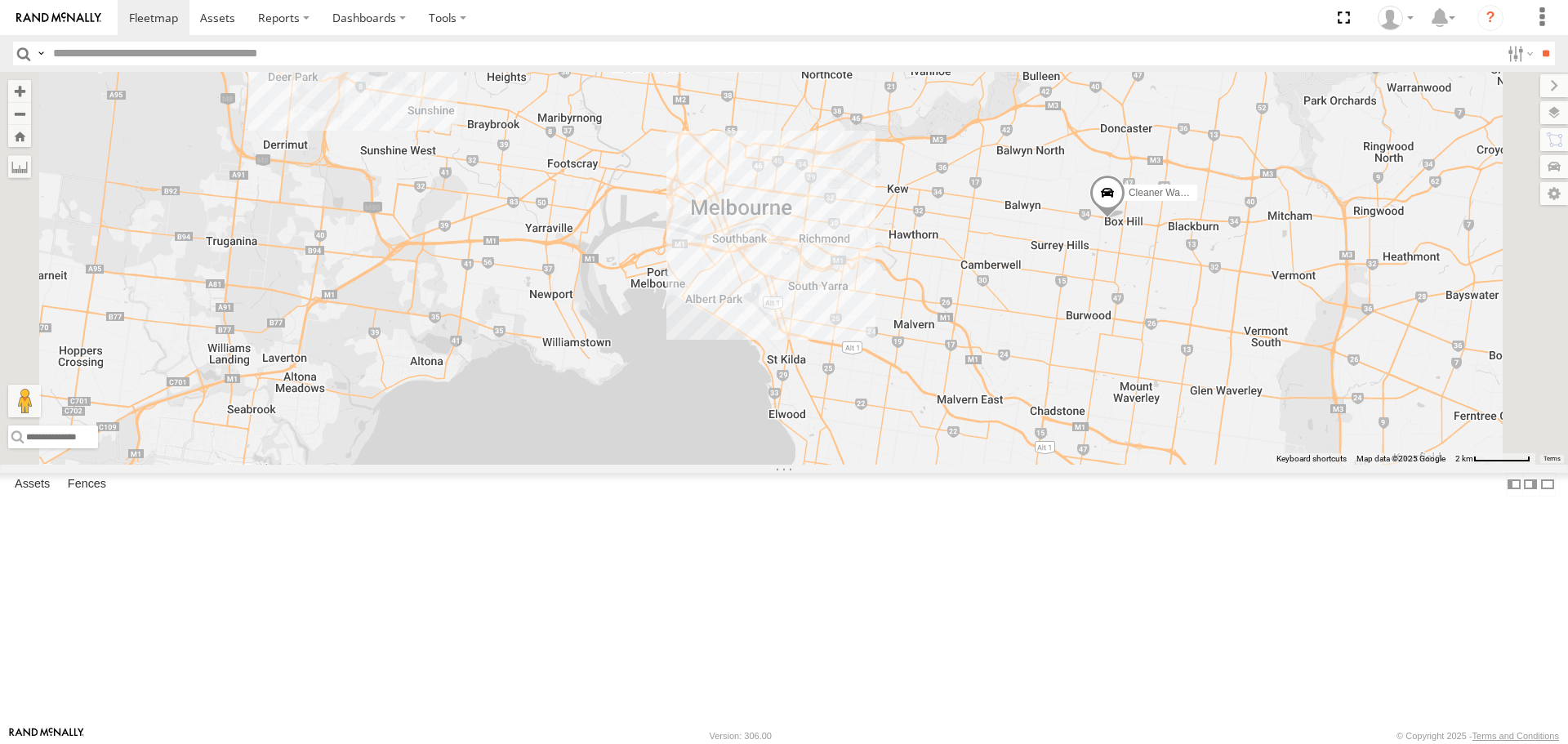
drag, startPoint x: 755, startPoint y: 302, endPoint x: 860, endPoint y: 380, distance: 130.8
click at [860, 380] on div "Buggzys HiAce #1 Cleaner Wagon #1 3" at bounding box center [784, 267] width 1568 height 392
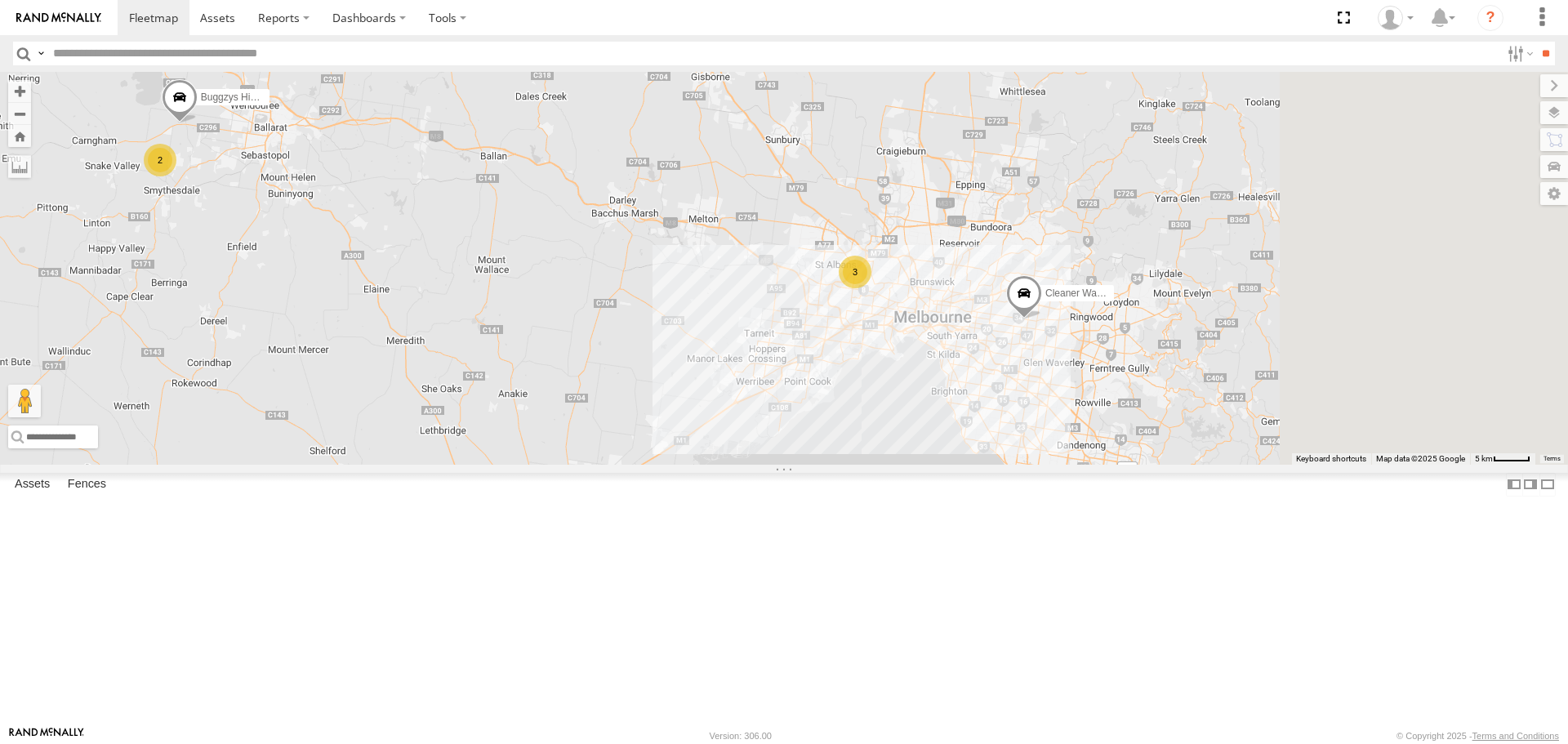
drag, startPoint x: 1328, startPoint y: 519, endPoint x: 1133, endPoint y: 470, distance: 201.1
click at [1133, 464] on div "Buggzys HiAce #1 2 3 Cleaner Wagon #1" at bounding box center [784, 267] width 1568 height 392
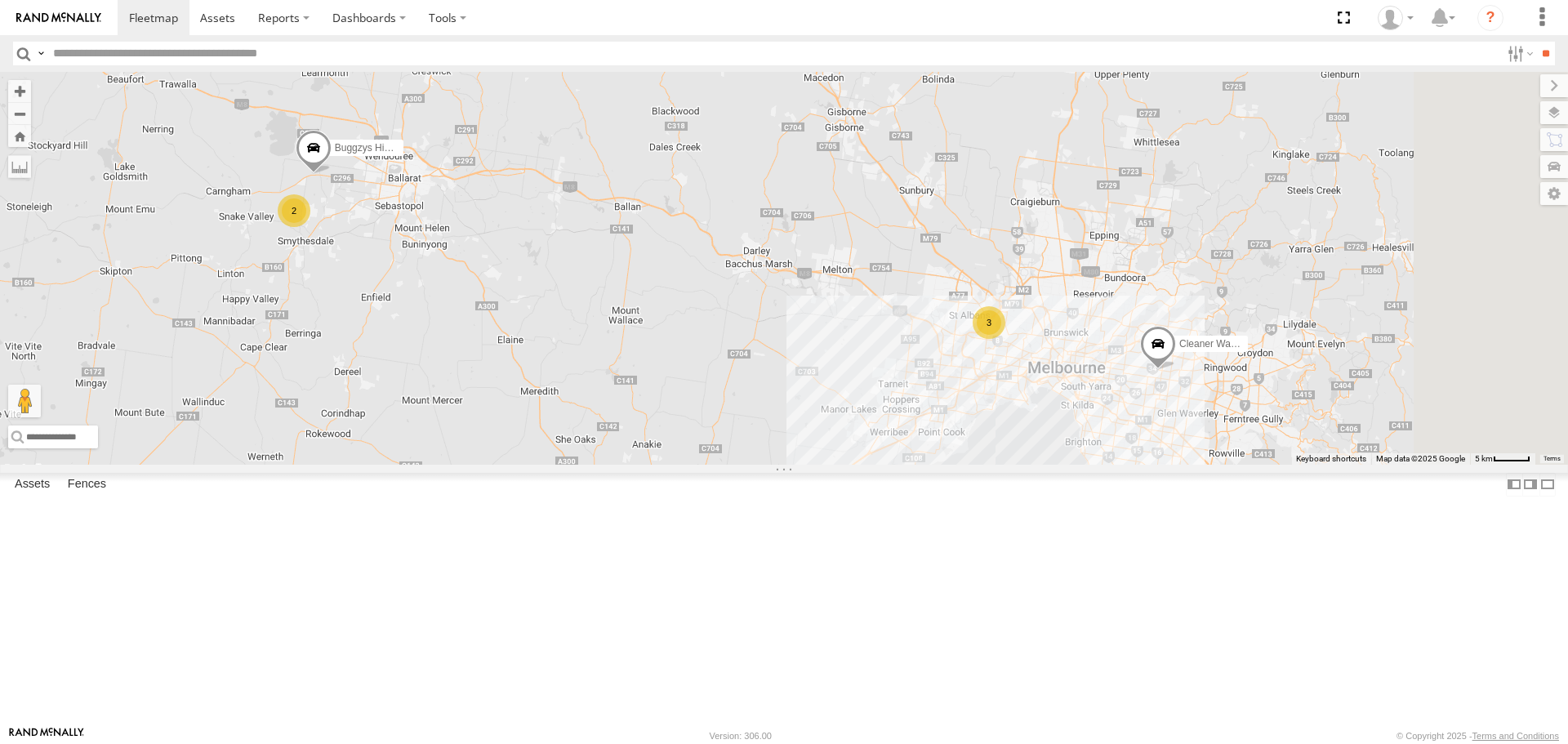
drag, startPoint x: 1129, startPoint y: 459, endPoint x: 967, endPoint y: 483, distance: 163.8
click at [967, 464] on div "Buggzys HiAce #1 2 3 Cleaner Wagon #1" at bounding box center [784, 267] width 1568 height 392
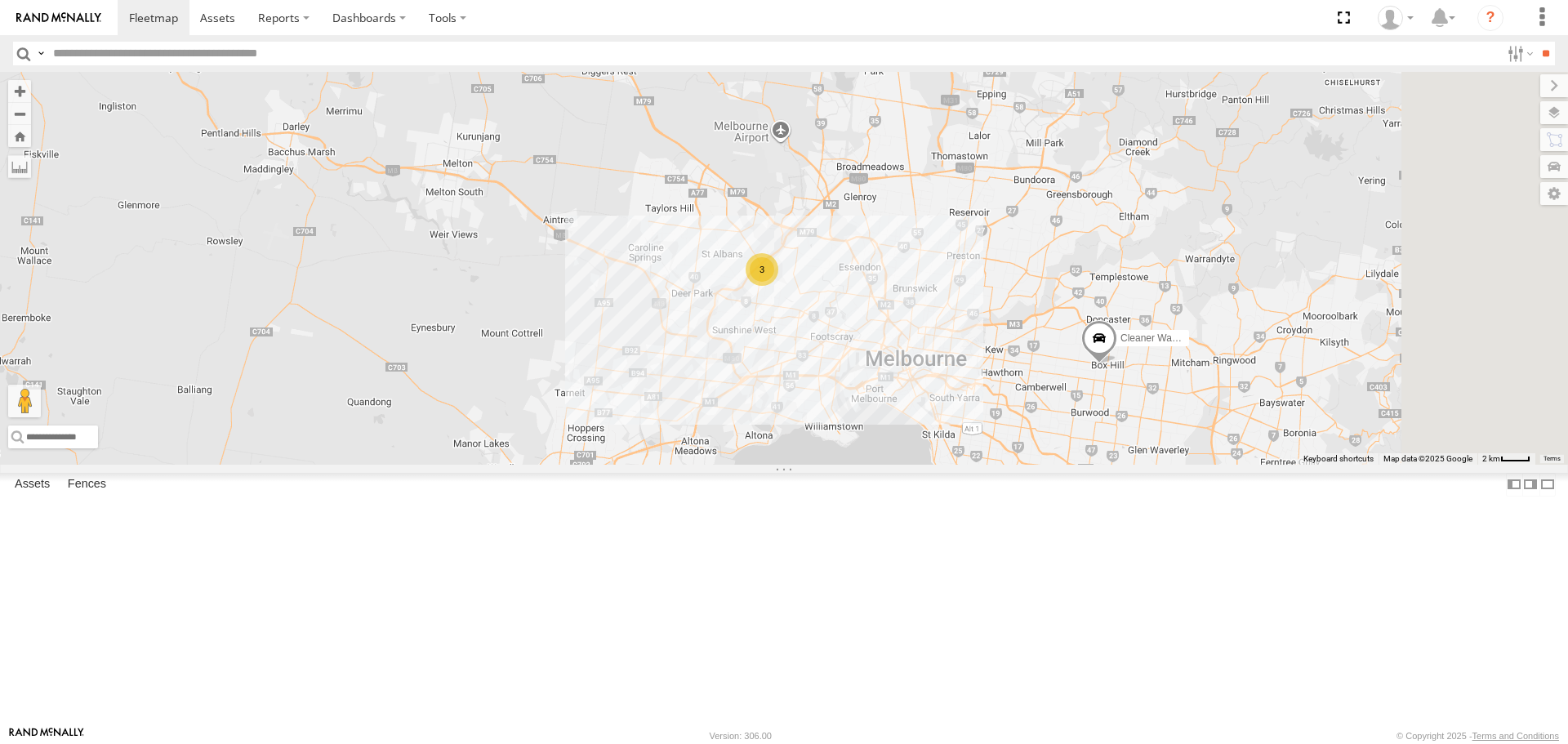
drag, startPoint x: 1072, startPoint y: 511, endPoint x: 913, endPoint y: 423, distance: 181.7
click at [913, 423] on div "Buggzys HiAce #1 Cleaner Wagon #1 3" at bounding box center [784, 267] width 1568 height 392
